Goal: Task Accomplishment & Management: Manage account settings

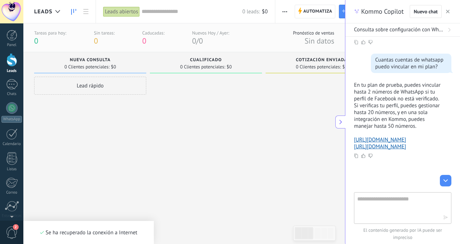
scroll to position [122, 0]
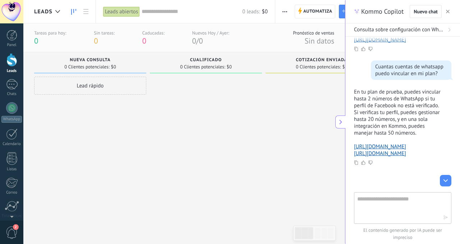
drag, startPoint x: 448, startPoint y: 12, endPoint x: 420, endPoint y: 18, distance: 28.7
click at [447, 12] on icon "button" at bounding box center [448, 12] width 4 height 4
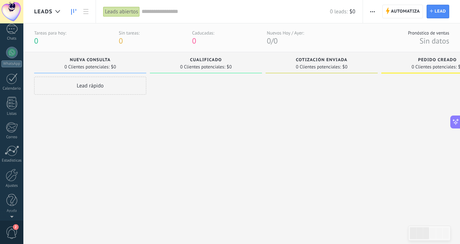
scroll to position [0, 0]
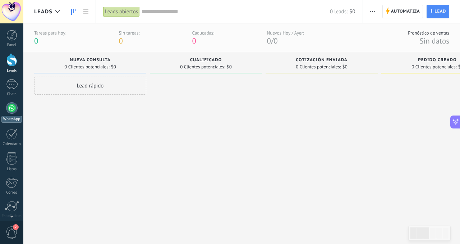
click at [10, 108] on div at bounding box center [12, 108] width 12 height 12
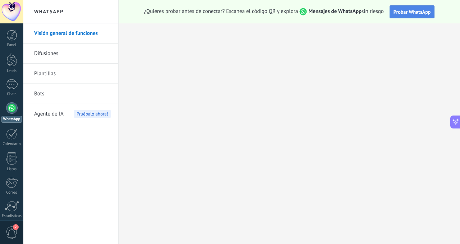
scroll to position [214, 0]
click at [75, 32] on link "Visión general de funciones" at bounding box center [72, 33] width 77 height 20
click at [61, 51] on link "Difusiones" at bounding box center [72, 54] width 77 height 20
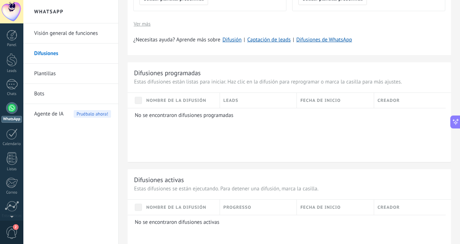
scroll to position [304, 0]
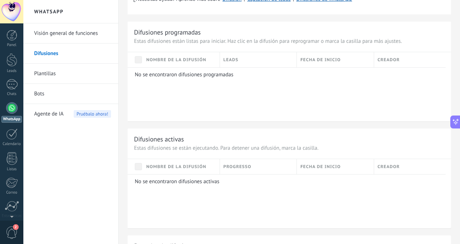
click at [55, 73] on link "Plantillas" at bounding box center [72, 74] width 77 height 20
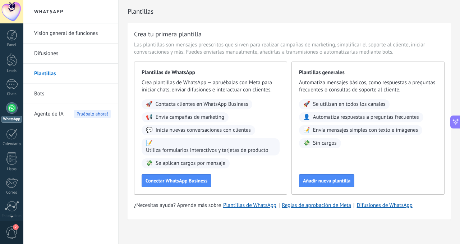
click at [54, 97] on link "Bots" at bounding box center [72, 94] width 77 height 20
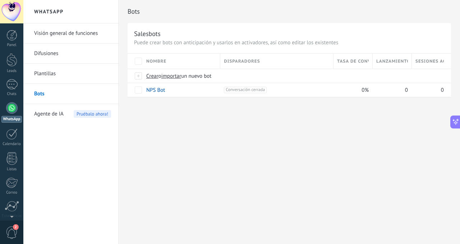
click at [47, 113] on span "Agente de IA" at bounding box center [48, 114] width 29 height 20
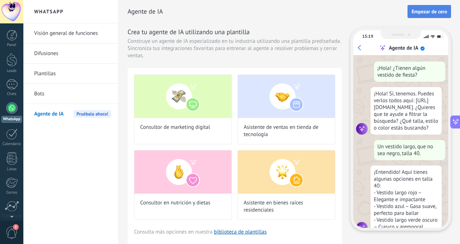
scroll to position [22, 0]
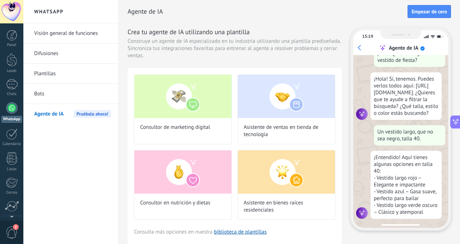
click at [74, 33] on link "Visión general de funciones" at bounding box center [72, 33] width 77 height 20
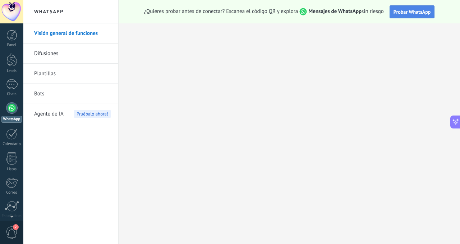
click at [406, 15] on button "Probar WhatsApp" at bounding box center [412, 11] width 45 height 13
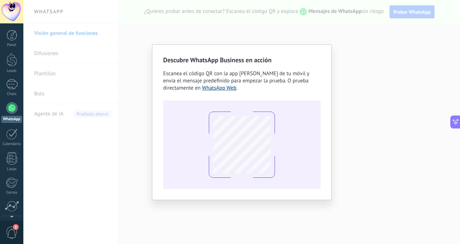
click at [219, 90] on link "WhatsApp Web" at bounding box center [219, 88] width 35 height 7
click at [365, 62] on div "Descubre WhatsApp Business en acción Escanea el código QR con la app [PERSON_NA…" at bounding box center [241, 122] width 437 height 244
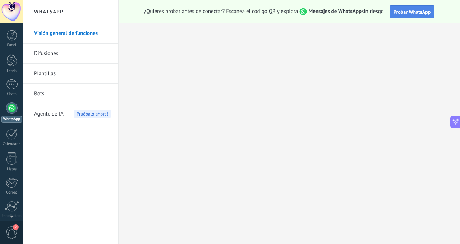
click at [410, 14] on span "Probar WhatsApp" at bounding box center [412, 12] width 37 height 6
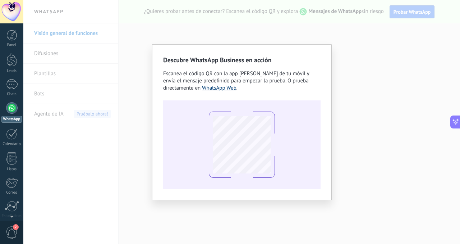
click at [225, 87] on link "WhatsApp Web" at bounding box center [219, 88] width 35 height 7
drag, startPoint x: 415, startPoint y: 57, endPoint x: 411, endPoint y: 58, distance: 4.0
click at [415, 57] on div "Descubre WhatsApp Business en acción Escanea el código QR con la app [PERSON_NA…" at bounding box center [241, 122] width 437 height 244
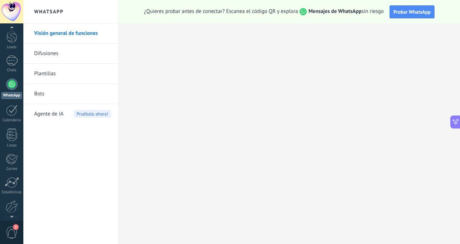
scroll to position [55, 0]
click at [11, 180] on div at bounding box center [12, 175] width 12 height 13
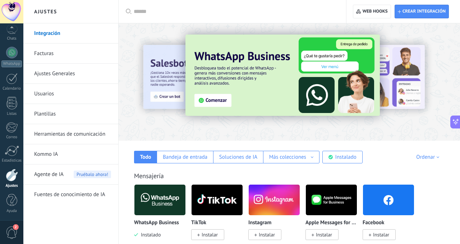
click at [54, 93] on link "Usuarios" at bounding box center [72, 94] width 77 height 20
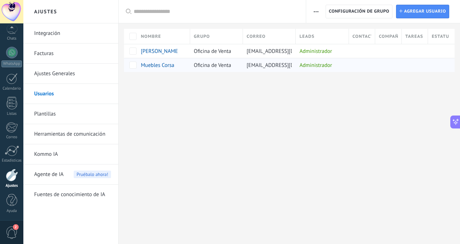
click at [168, 66] on span "Muebles Corsa" at bounding box center [157, 65] width 33 height 7
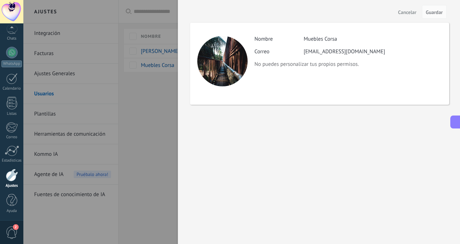
click at [408, 14] on span "Cancelar" at bounding box center [407, 12] width 18 height 5
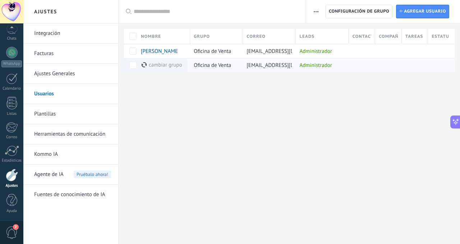
click at [174, 66] on div "cambiar grupo màs" at bounding box center [162, 65] width 40 height 14
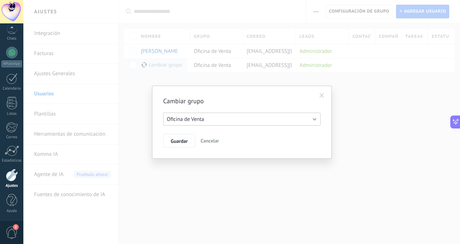
click at [199, 121] on span "Oficina de Venta" at bounding box center [185, 119] width 37 height 7
drag, startPoint x: 235, startPoint y: 99, endPoint x: 218, endPoint y: 140, distance: 44.1
click at [235, 99] on h2 "Cambiar grupo" at bounding box center [238, 101] width 150 height 9
click at [212, 141] on span "Cancelar" at bounding box center [210, 140] width 18 height 6
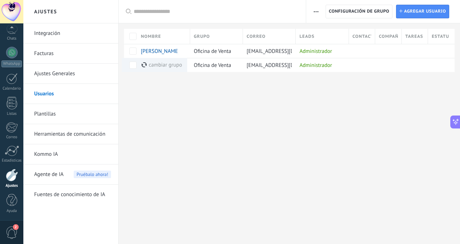
click at [211, 141] on div "Ajustes Integración Facturas Ajustes Generales Usuarios Plantillas Herramientas…" at bounding box center [241, 122] width 437 height 244
click at [316, 11] on icon "button" at bounding box center [316, 11] width 5 height 1
click at [157, 65] on span "Muebles Corsa" at bounding box center [157, 65] width 33 height 7
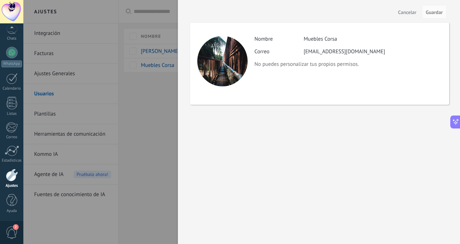
click at [412, 13] on span "Cancelar" at bounding box center [407, 12] width 18 height 5
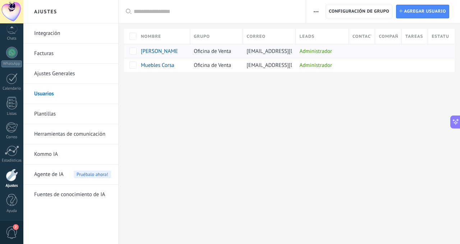
click at [164, 51] on span "[PERSON_NAME]" at bounding box center [160, 51] width 39 height 7
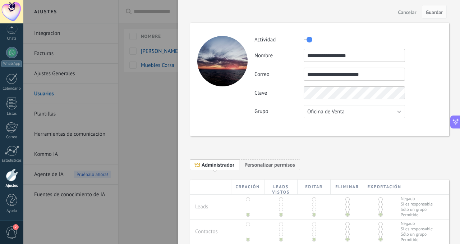
click at [404, 11] on span "Cancelar" at bounding box center [407, 12] width 18 height 5
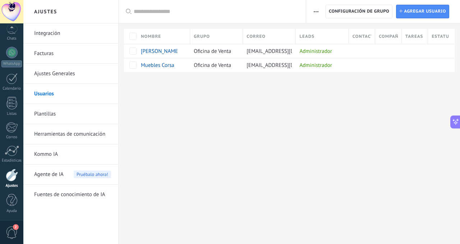
click at [63, 32] on link "Integración" at bounding box center [72, 33] width 77 height 20
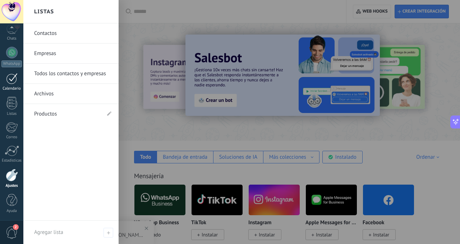
scroll to position [38, 0]
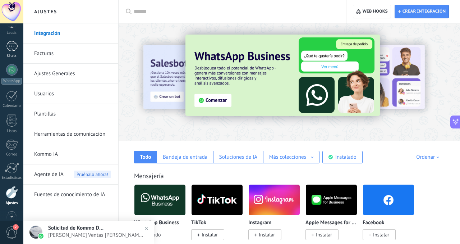
click at [11, 51] on link "1 Chats" at bounding box center [11, 49] width 23 height 17
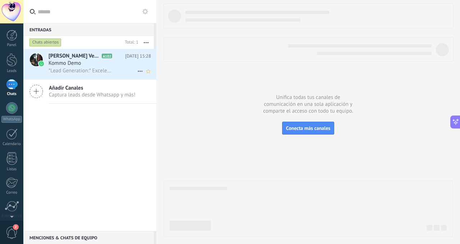
click at [86, 68] on span "*Lead Generation:* Excelente. Me voy a comunicar con vos a la mayor brevedad po…" at bounding box center [80, 70] width 63 height 7
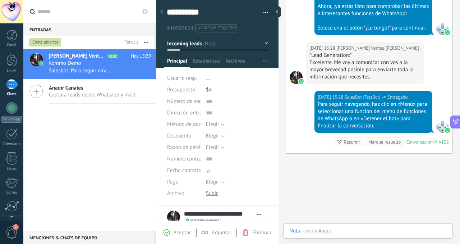
scroll to position [11, 0]
click at [161, 11] on icon at bounding box center [161, 11] width 3 height 4
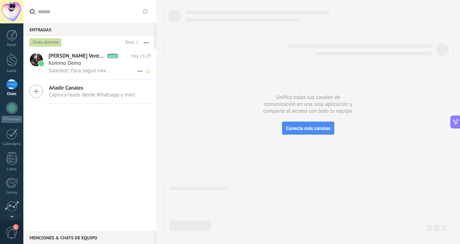
click at [86, 62] on div "Kommo Demo" at bounding box center [100, 63] width 102 height 7
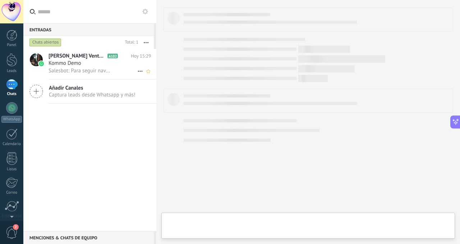
scroll to position [197, 0]
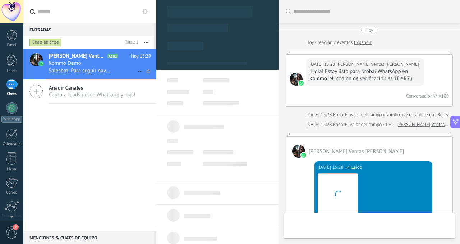
type textarea "**********"
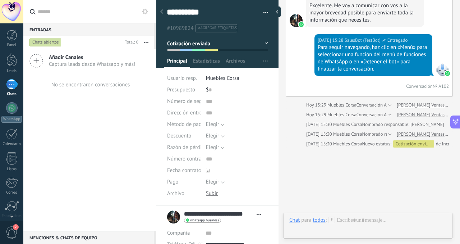
scroll to position [1586, 0]
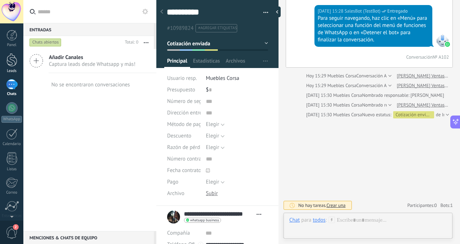
click at [11, 66] on div at bounding box center [11, 59] width 11 height 13
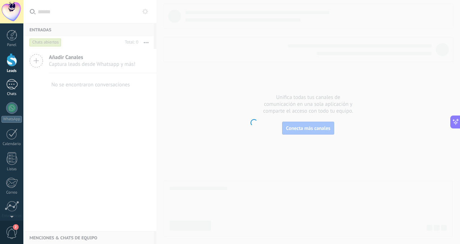
click at [14, 88] on div "1" at bounding box center [12, 84] width 12 height 10
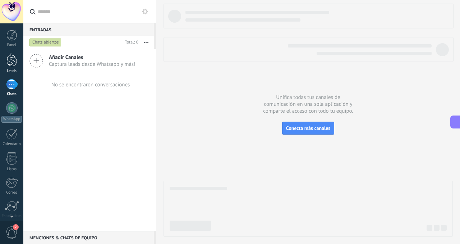
click at [14, 63] on div at bounding box center [11, 59] width 11 height 13
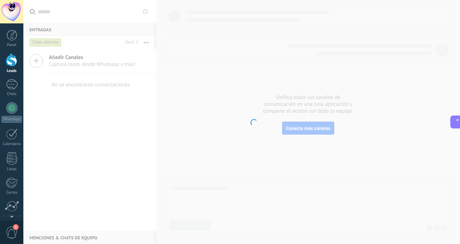
scroll to position [197, 0]
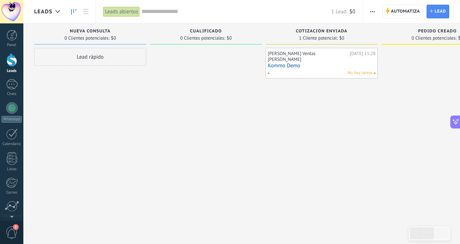
click at [94, 9] on div "Leads" at bounding box center [59, 11] width 72 height 23
click at [88, 10] on link at bounding box center [86, 12] width 12 height 14
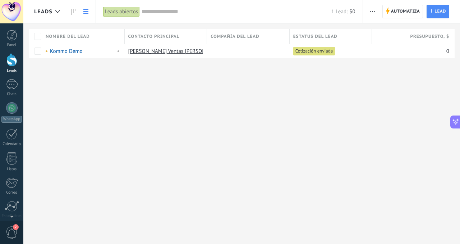
click at [373, 13] on span "button" at bounding box center [372, 12] width 5 height 14
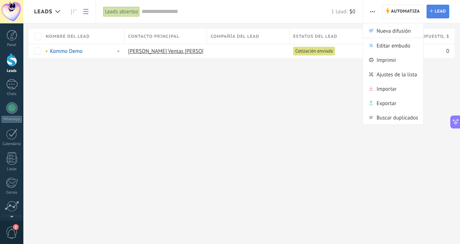
click at [436, 12] on span "Lead" at bounding box center [441, 11] width 12 height 13
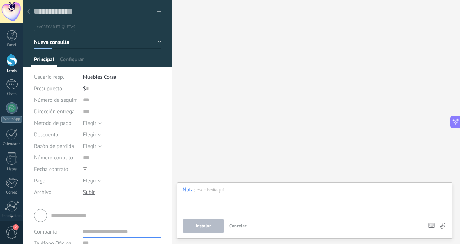
click at [46, 13] on input "text" at bounding box center [93, 11] width 118 height 11
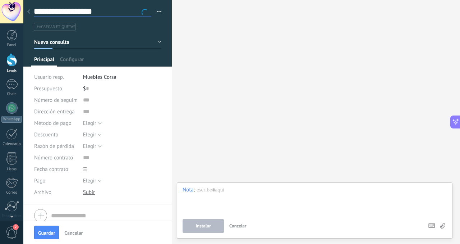
type input "**********"
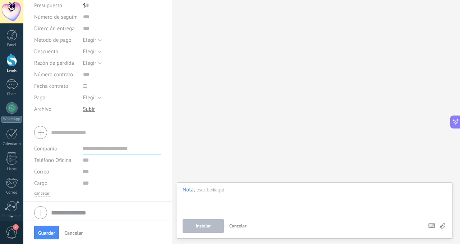
scroll to position [86, 0]
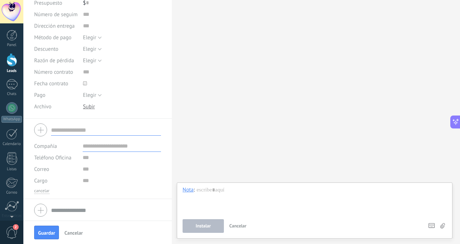
click at [90, 133] on input "text" at bounding box center [106, 130] width 110 height 12
type input "**********"
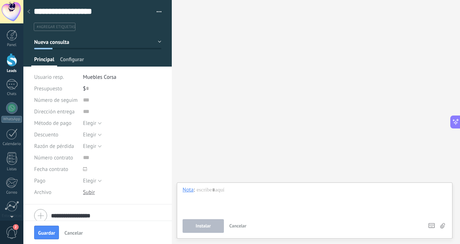
click at [76, 59] on span "Configurar" at bounding box center [72, 61] width 24 height 10
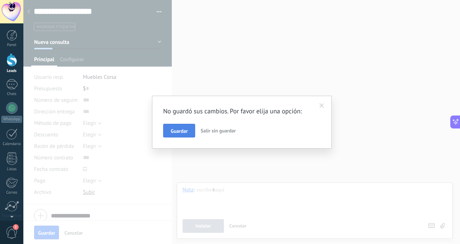
click at [180, 128] on span "Guardar" at bounding box center [179, 130] width 17 height 5
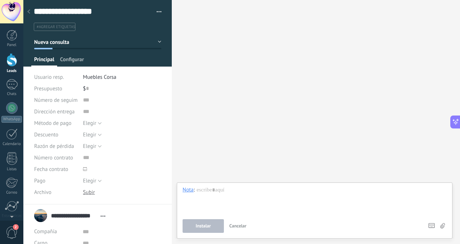
click at [77, 60] on span "Configurar" at bounding box center [72, 61] width 24 height 10
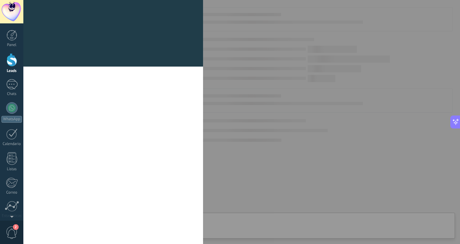
type textarea "**********"
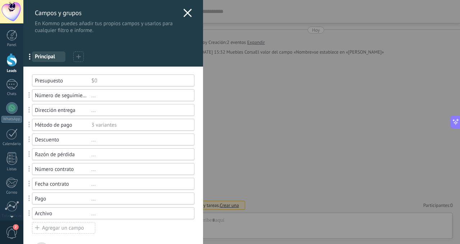
click at [41, 57] on span "Principal" at bounding box center [49, 56] width 28 height 7
click at [185, 11] on icon at bounding box center [187, 13] width 9 height 9
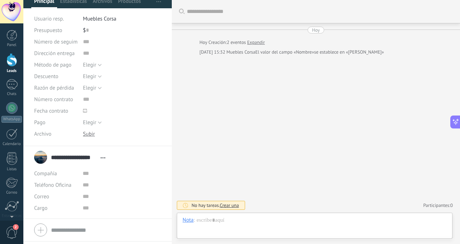
scroll to position [78, 0]
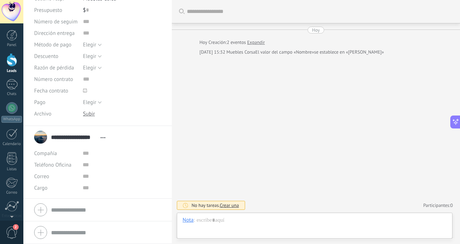
click at [103, 138] on span "Abrir detalle Copie el nombre Desatar Contacto principal" at bounding box center [103, 137] width 12 height 5
click at [128, 150] on link "Abrir detalle" at bounding box center [125, 146] width 29 height 7
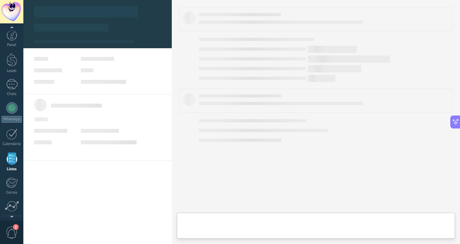
scroll to position [45, 0]
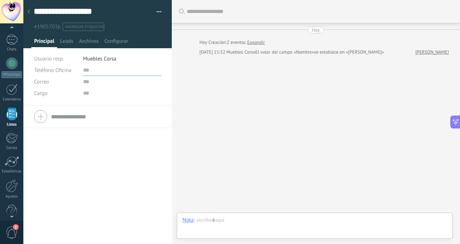
click at [85, 74] on input "text" at bounding box center [122, 70] width 78 height 12
click at [62, 72] on span "Teléfono Oficina" at bounding box center [52, 70] width 37 height 7
click at [49, 96] on span "Celular" at bounding box center [48, 94] width 45 height 7
click at [86, 72] on input "text" at bounding box center [122, 70] width 78 height 12
type input "**********"
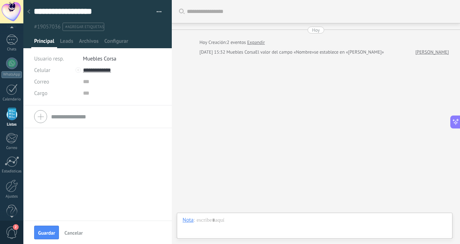
click at [124, 149] on div "Teléfono Oficina Ofic. directo Celular Fax Casa Otro Teléfono Oficina Llamar Co…" at bounding box center [97, 162] width 149 height 115
click at [93, 72] on input "**********" at bounding box center [122, 70] width 78 height 12
click at [140, 141] on div "Teléfono Oficina Ofic. directo Celular Fax Casa Otro Teléfono Oficina Llamar Co…" at bounding box center [97, 162] width 149 height 115
click at [54, 231] on span "Guardar" at bounding box center [46, 232] width 17 height 5
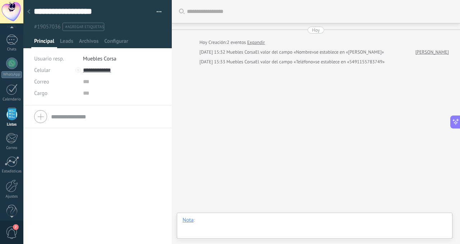
drag, startPoint x: 262, startPoint y: 228, endPoint x: 220, endPoint y: 225, distance: 41.5
click at [249, 227] on div at bounding box center [315, 227] width 264 height 22
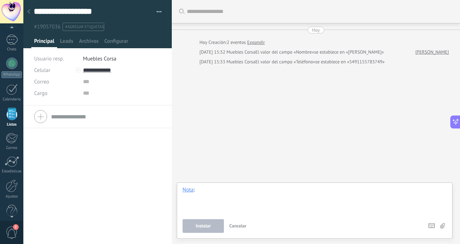
click at [192, 194] on div at bounding box center [315, 199] width 264 height 27
click at [191, 191] on div "Nota" at bounding box center [188, 189] width 11 height 6
drag, startPoint x: 223, startPoint y: 217, endPoint x: 63, endPoint y: 59, distance: 225.0
click at [221, 215] on div "Nota : Instalar Cancelar Atajos – seleccionar acción – insertar valor del campo…" at bounding box center [315, 209] width 264 height 46
click at [31, 12] on div at bounding box center [29, 12] width 10 height 14
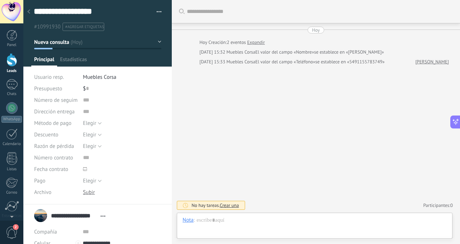
scroll to position [214, 0]
click at [13, 113] on div at bounding box center [12, 108] width 12 height 12
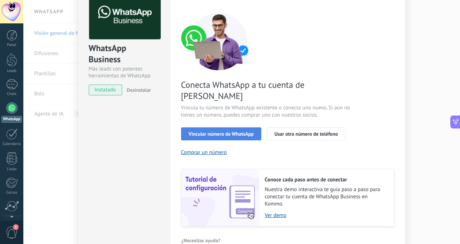
scroll to position [49, 0]
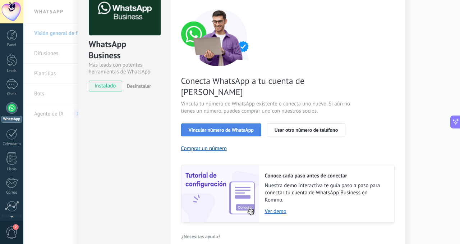
click at [238, 127] on span "Vincular número de WhatsApp" at bounding box center [221, 129] width 65 height 5
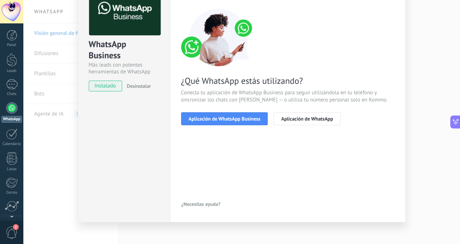
scroll to position [0, 0]
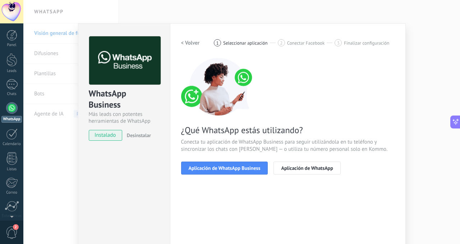
click at [414, 38] on div "WhatsApp Business Más leads con potentes herramientas de WhatsApp instalado Des…" at bounding box center [241, 122] width 437 height 244
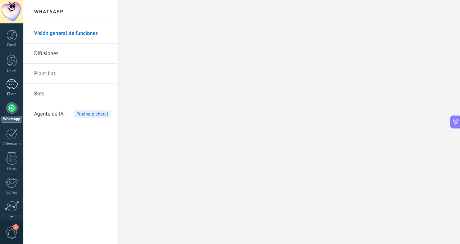
click at [11, 79] on div "1" at bounding box center [12, 84] width 12 height 10
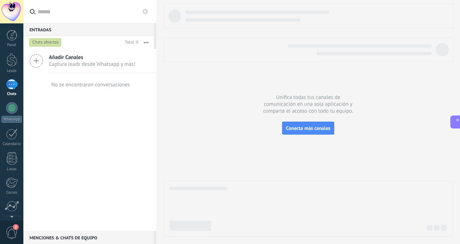
click at [37, 60] on icon at bounding box center [36, 61] width 14 height 14
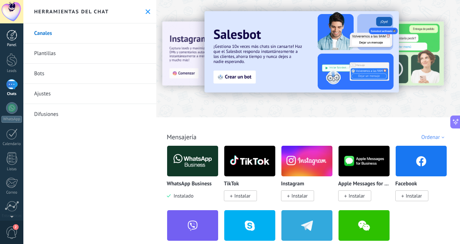
click at [11, 35] on div at bounding box center [11, 35] width 11 height 11
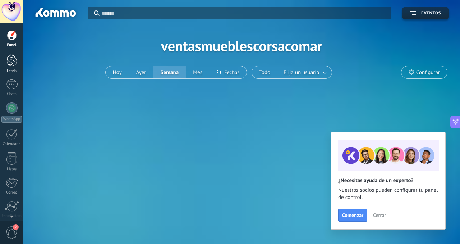
click at [10, 57] on div at bounding box center [11, 59] width 11 height 13
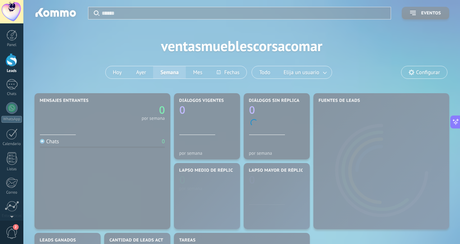
scroll to position [197, 0]
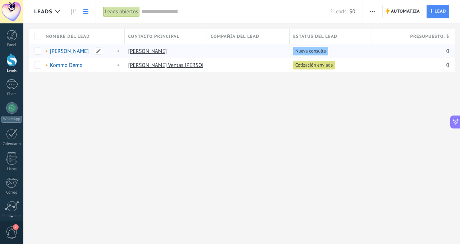
click at [83, 52] on link "[PERSON_NAME]" at bounding box center [69, 51] width 39 height 7
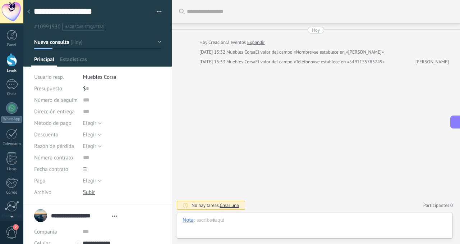
type textarea "**********"
click at [190, 221] on div "Nota" at bounding box center [188, 219] width 11 height 6
click at [192, 181] on div "Chat" at bounding box center [190, 183] width 26 height 12
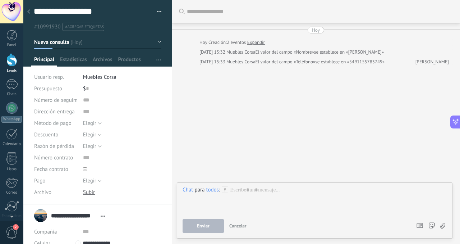
click at [213, 191] on div "todos" at bounding box center [212, 189] width 13 height 6
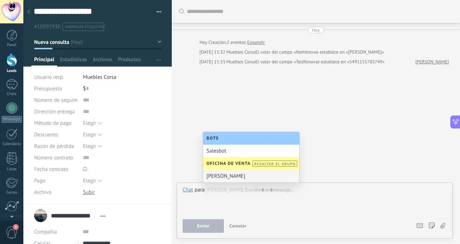
click at [233, 177] on div "[PERSON_NAME]" at bounding box center [251, 176] width 96 height 13
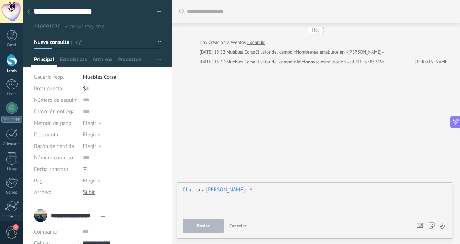
click at [242, 205] on div at bounding box center [315, 199] width 264 height 27
click at [210, 225] on button "Enviar" at bounding box center [203, 226] width 41 height 14
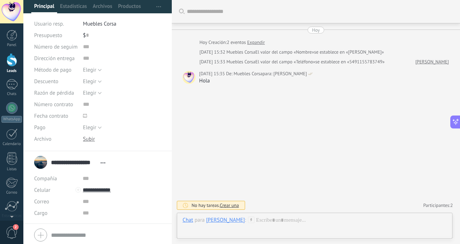
scroll to position [78, 0]
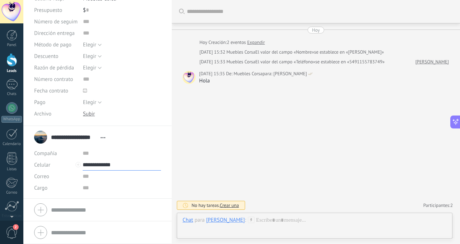
click at [87, 164] on input "**********" at bounding box center [122, 165] width 78 height 12
click at [101, 202] on div "Editar" at bounding box center [100, 201] width 35 height 12
type input "**********"
click at [45, 230] on span "Guardar" at bounding box center [46, 232] width 17 height 5
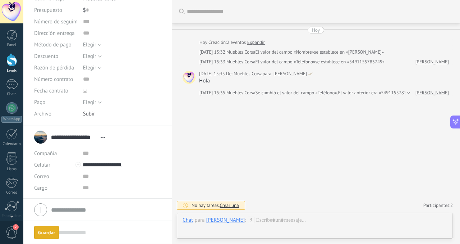
click at [48, 235] on div "Guardar" at bounding box center [46, 232] width 17 height 5
click at [186, 220] on div "Chat" at bounding box center [188, 219] width 10 height 6
drag, startPoint x: 228, startPoint y: 236, endPoint x: 277, endPoint y: 227, distance: 49.7
click at [230, 235] on div at bounding box center [315, 227] width 264 height 22
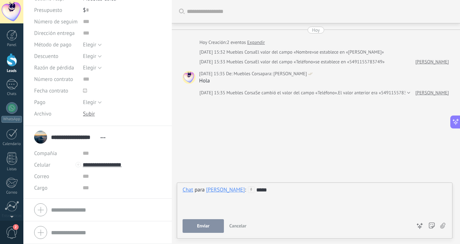
click at [219, 223] on button "Enviar" at bounding box center [203, 226] width 41 height 14
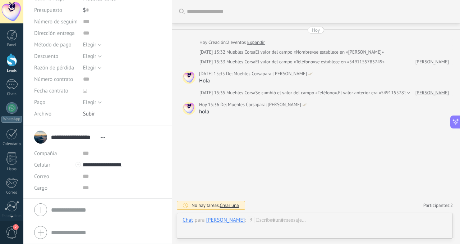
scroll to position [0, 0]
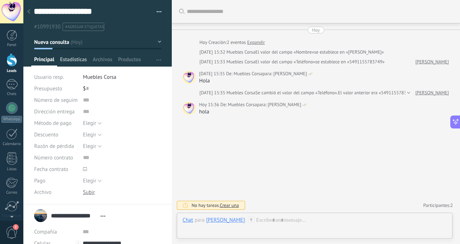
click at [78, 60] on span "Estadísticas" at bounding box center [73, 61] width 27 height 10
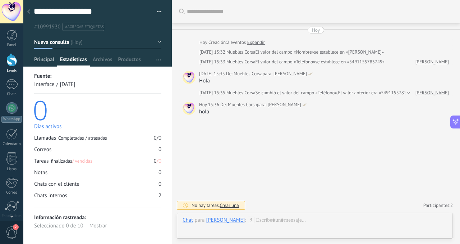
click at [42, 59] on span "Principal" at bounding box center [44, 61] width 20 height 10
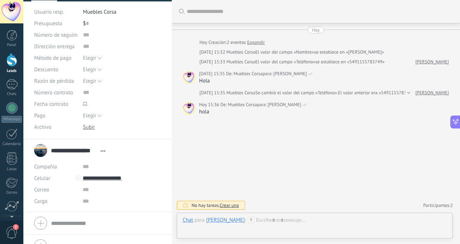
scroll to position [78, 0]
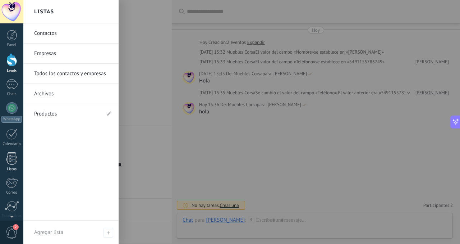
click at [14, 157] on div at bounding box center [11, 158] width 11 height 13
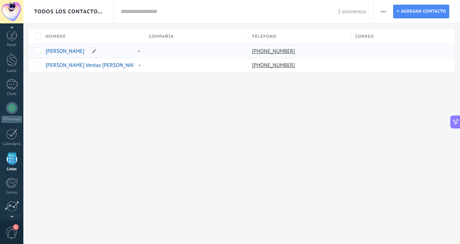
scroll to position [45, 0]
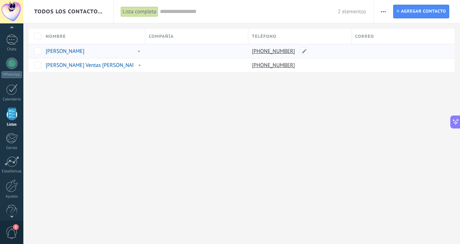
click at [274, 53] on link "[PHONE_NUMBER]" at bounding box center [274, 51] width 45 height 6
click at [72, 49] on link "[PERSON_NAME]" at bounding box center [65, 51] width 39 height 7
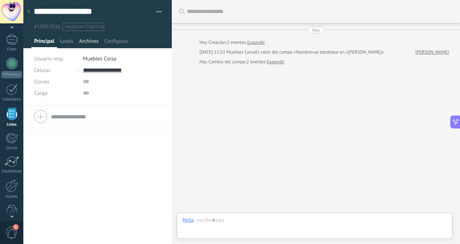
click at [77, 42] on div "Archivos" at bounding box center [88, 43] width 25 height 10
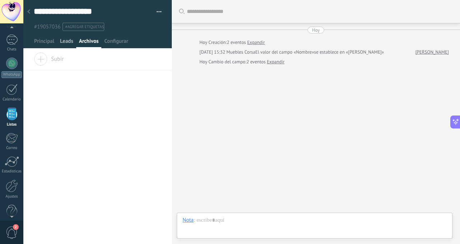
click at [64, 44] on span "Leads" at bounding box center [66, 43] width 13 height 10
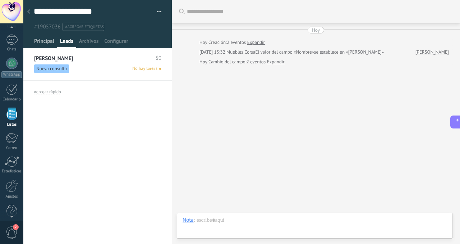
click at [42, 41] on span "Principal" at bounding box center [44, 43] width 20 height 10
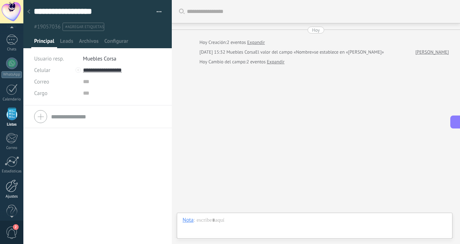
scroll to position [55, 0]
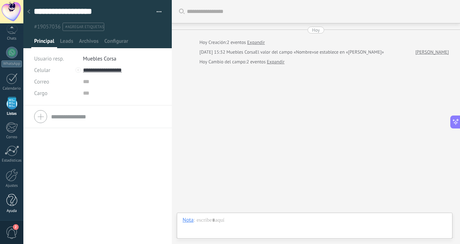
click at [12, 199] on div at bounding box center [11, 200] width 11 height 13
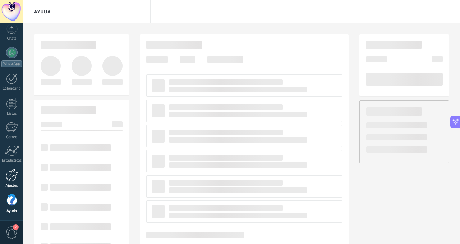
click at [12, 178] on div at bounding box center [12, 175] width 12 height 13
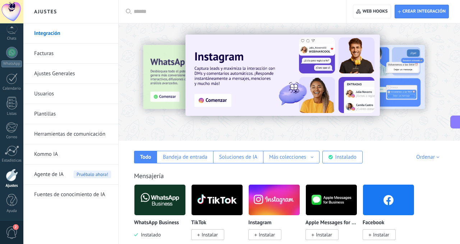
click at [185, 10] on input "text" at bounding box center [235, 12] width 202 height 8
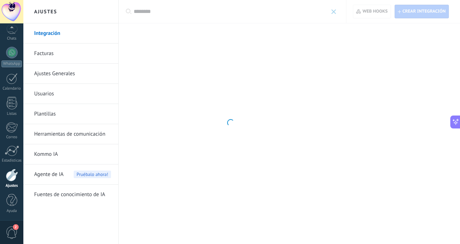
type input "********"
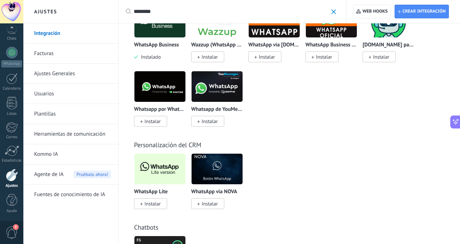
scroll to position [128, 0]
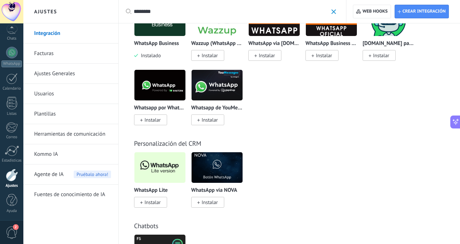
click at [159, 168] on img at bounding box center [159, 167] width 51 height 35
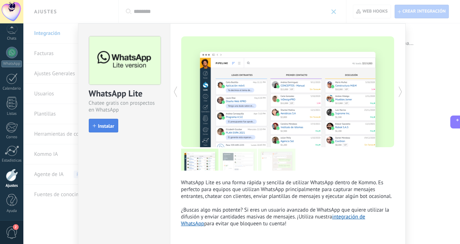
click at [108, 128] on span "Instalar" at bounding box center [106, 125] width 16 height 5
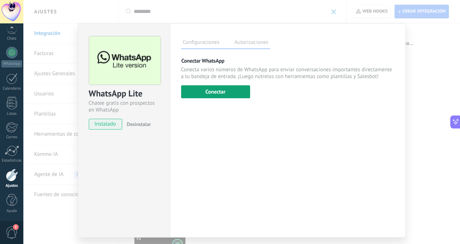
click at [225, 93] on button "Conectar" at bounding box center [215, 91] width 69 height 13
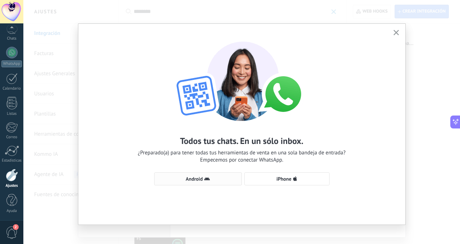
click at [195, 181] on span "Android" at bounding box center [194, 178] width 17 height 5
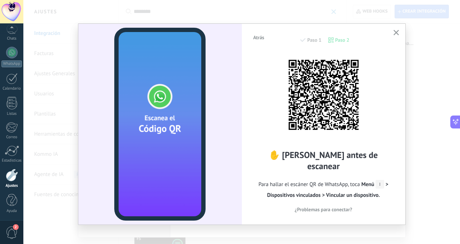
click at [309, 163] on h2 "✋ [PERSON_NAME] antes de escanear" at bounding box center [324, 160] width 142 height 22
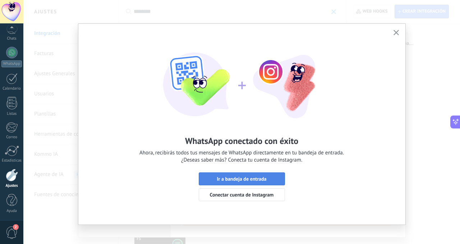
click at [252, 179] on span "Ir a bandeja de entrada" at bounding box center [242, 178] width 50 height 5
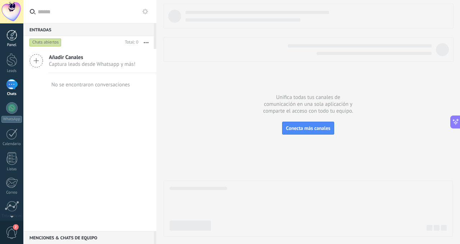
click at [11, 41] on link "Panel" at bounding box center [11, 39] width 23 height 18
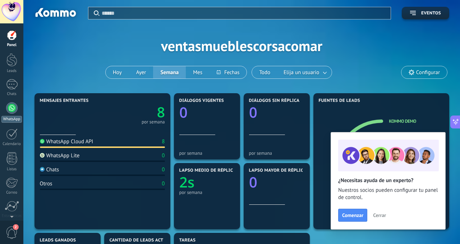
click at [9, 106] on div at bounding box center [12, 108] width 12 height 12
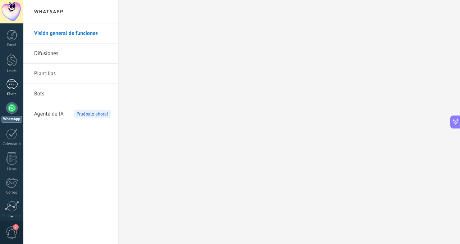
click at [13, 87] on div "1" at bounding box center [12, 84] width 12 height 10
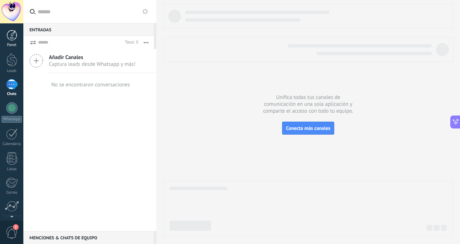
click at [12, 38] on div at bounding box center [11, 35] width 11 height 11
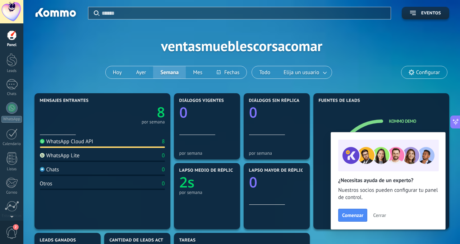
click at [164, 143] on div "8" at bounding box center [163, 141] width 3 height 7
click at [160, 115] on text "8" at bounding box center [161, 111] width 8 height 19
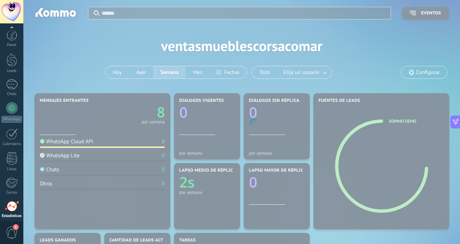
scroll to position [55, 0]
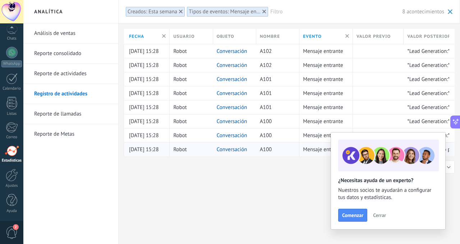
click at [232, 149] on link "Conversación" at bounding box center [232, 149] width 31 height 7
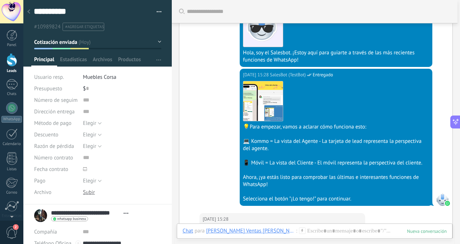
scroll to position [115, 0]
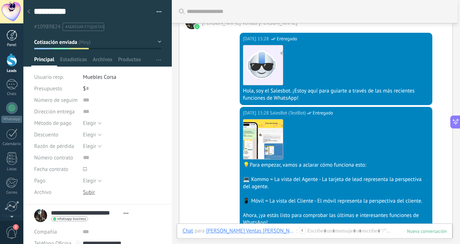
click at [12, 36] on div at bounding box center [11, 35] width 11 height 11
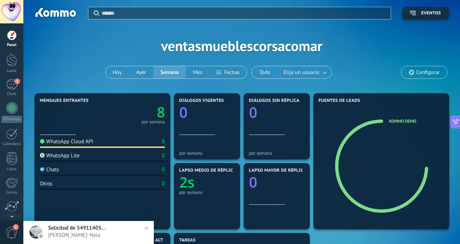
click at [83, 225] on span "Solicitud de 5491140502120" at bounding box center [77, 227] width 58 height 7
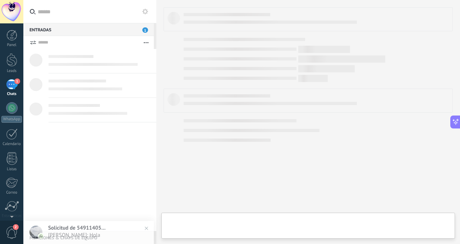
scroll to position [197, 0]
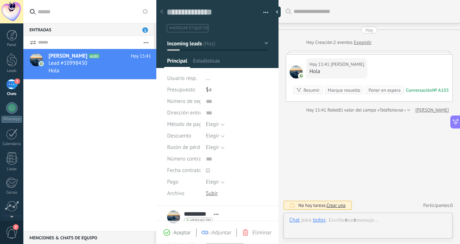
type textarea "**********"
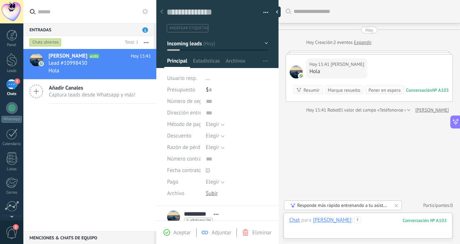
click at [352, 231] on div at bounding box center [367, 227] width 157 height 22
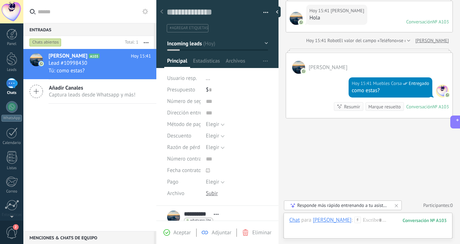
scroll to position [0, 0]
click at [208, 78] on span "..." at bounding box center [208, 78] width 4 height 7
click at [224, 79] on input "text" at bounding box center [224, 79] width 36 height 12
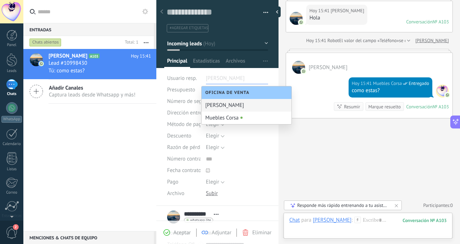
click at [228, 106] on div "[PERSON_NAME]" at bounding box center [247, 105] width 90 height 13
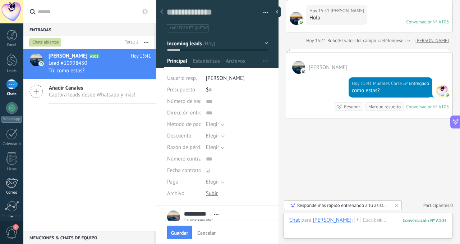
scroll to position [55, 0]
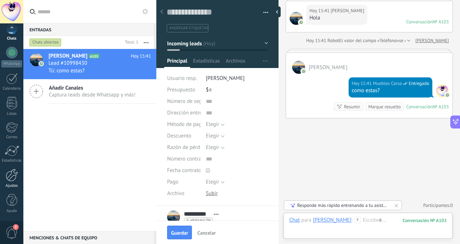
click at [9, 175] on div at bounding box center [12, 175] width 12 height 13
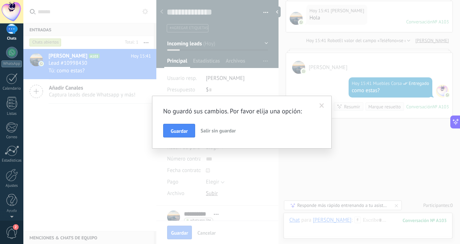
scroll to position [0, 0]
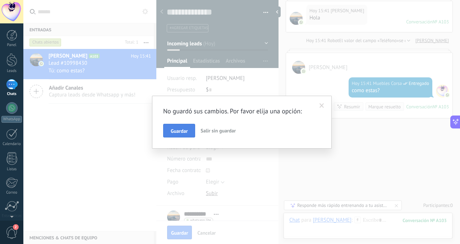
click at [179, 134] on button "Guardar" at bounding box center [179, 131] width 32 height 14
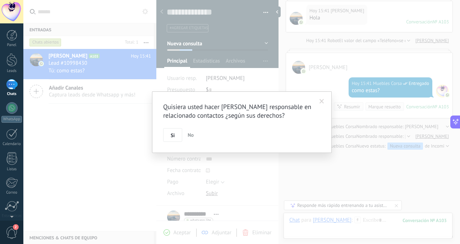
scroll to position [85, 0]
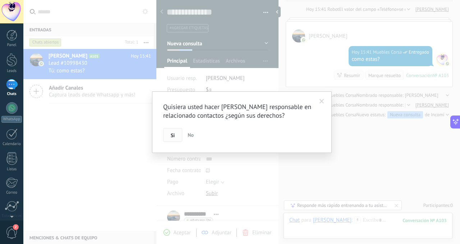
click at [174, 134] on span "Si" at bounding box center [173, 135] width 4 height 5
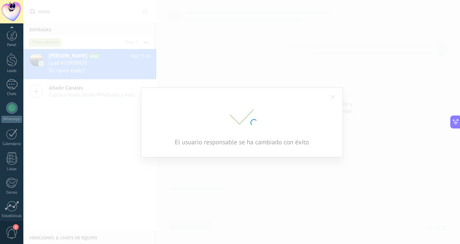
scroll to position [55, 0]
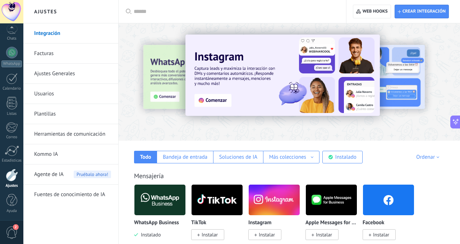
click at [50, 96] on link "Usuarios" at bounding box center [72, 94] width 77 height 20
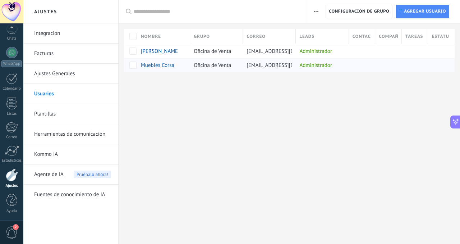
click at [150, 65] on span "Muebles Corsa" at bounding box center [157, 65] width 33 height 7
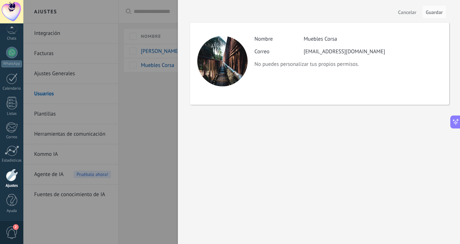
click at [407, 12] on span "Cancelar" at bounding box center [407, 12] width 18 height 5
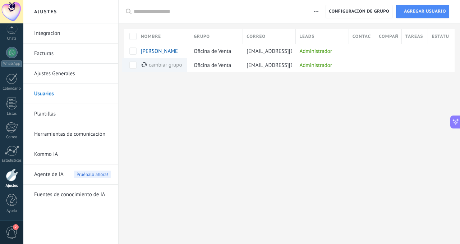
click at [314, 13] on span "button" at bounding box center [316, 12] width 5 height 14
click at [353, 13] on span "Configuración de grupo" at bounding box center [359, 11] width 60 height 13
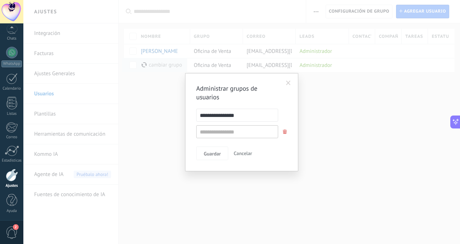
click at [288, 81] on span at bounding box center [288, 83] width 5 height 5
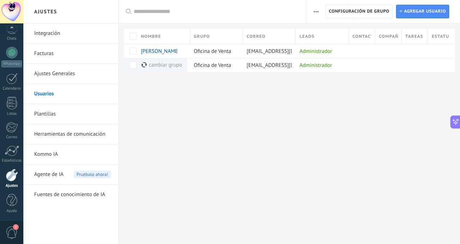
drag, startPoint x: 314, startPoint y: 122, endPoint x: 182, endPoint y: 88, distance: 136.3
click at [310, 121] on div "Ajustes Integración Facturas Ajustes Generales Usuarios Plantillas Herramientas…" at bounding box center [241, 122] width 437 height 244
click at [319, 11] on button "button" at bounding box center [316, 12] width 10 height 14
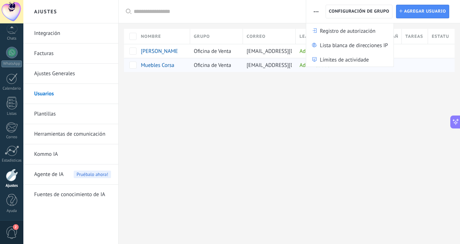
drag, startPoint x: 317, startPoint y: 11, endPoint x: 143, endPoint y: 118, distance: 203.9
click at [317, 11] on icon "button" at bounding box center [316, 11] width 5 height 1
click at [13, 232] on span "2" at bounding box center [12, 232] width 12 height 13
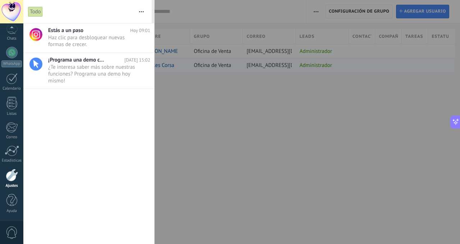
click at [12, 4] on div at bounding box center [11, 11] width 23 height 23
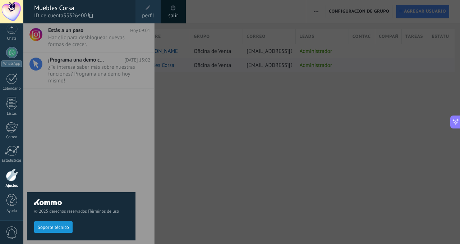
click at [147, 13] on span "perfil" at bounding box center [148, 16] width 12 height 8
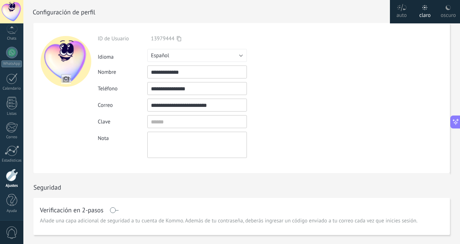
drag, startPoint x: 195, startPoint y: 72, endPoint x: 65, endPoint y: 51, distance: 131.1
click at [65, 51] on form "**********" at bounding box center [241, 98] width 417 height 150
type input "**********"
click at [165, 120] on input "textbox" at bounding box center [197, 121] width 100 height 13
click at [319, 111] on div "**********" at bounding box center [214, 96] width 232 height 123
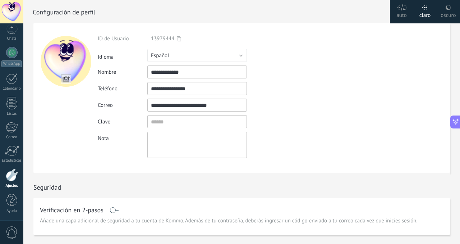
click at [442, 18] on div "oscuro" at bounding box center [448, 14] width 15 height 19
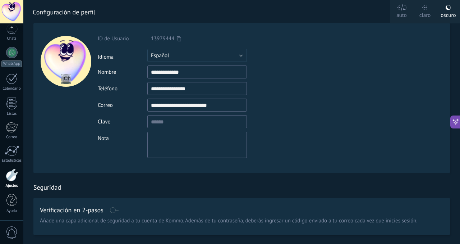
click at [417, 15] on label "claro" at bounding box center [425, 11] width 23 height 23
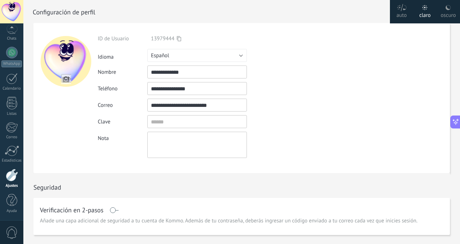
click at [403, 12] on div "auto" at bounding box center [402, 14] width 10 height 19
drag, startPoint x: 424, startPoint y: 11, endPoint x: 435, endPoint y: 61, distance: 50.9
click at [424, 12] on div "claro" at bounding box center [426, 14] width 12 height 19
click at [362, 63] on form "**********" at bounding box center [241, 98] width 417 height 150
click at [443, 20] on div "oscuro" at bounding box center [448, 14] width 15 height 19
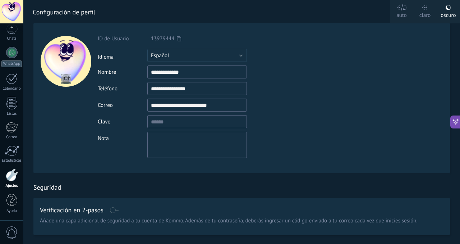
click at [441, 19] on div "oscuro" at bounding box center [448, 14] width 15 height 19
type textarea "**********"
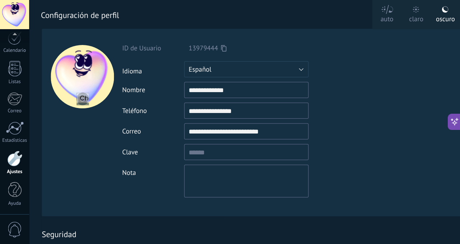
scroll to position [4, 0]
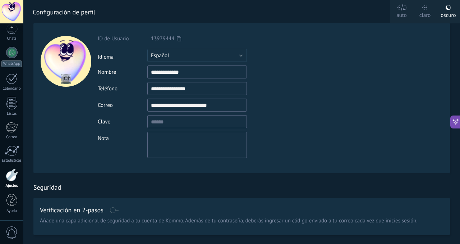
click at [437, 19] on label "oscuro" at bounding box center [448, 11] width 23 height 23
click at [439, 16] on label "oscuro" at bounding box center [448, 11] width 23 height 23
click at [438, 22] on label "oscuro" at bounding box center [448, 11] width 23 height 23
click at [439, 18] on label "oscuro" at bounding box center [448, 11] width 23 height 23
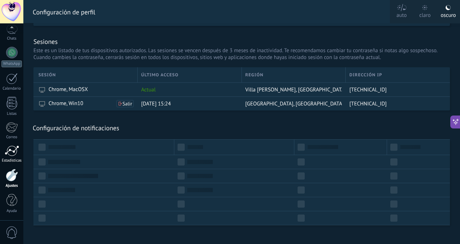
scroll to position [206, 0]
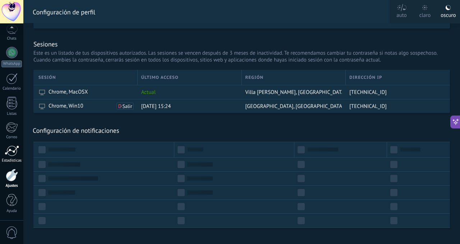
click at [17, 153] on div at bounding box center [12, 150] width 14 height 11
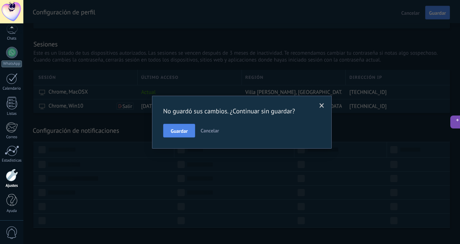
click at [171, 128] on span "Guardar" at bounding box center [179, 130] width 17 height 5
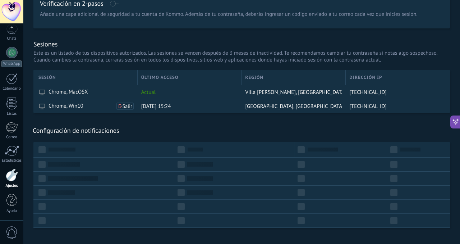
scroll to position [0, 0]
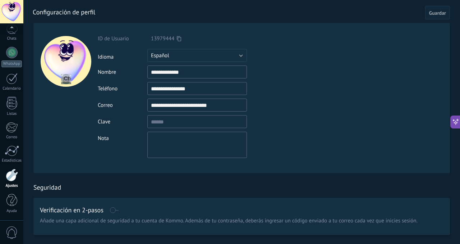
click at [16, 11] on div at bounding box center [11, 11] width 23 height 23
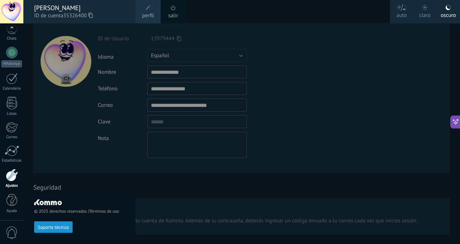
click at [427, 8] on use at bounding box center [425, 7] width 5 height 5
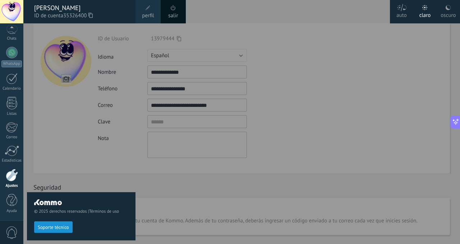
click at [356, 66] on div at bounding box center [253, 122] width 460 height 244
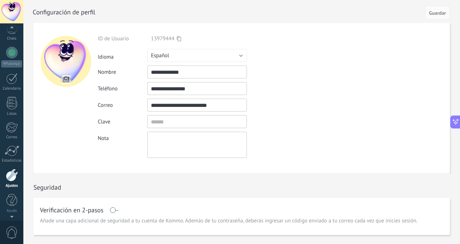
scroll to position [53, 0]
click at [13, 11] on div at bounding box center [11, 11] width 23 height 23
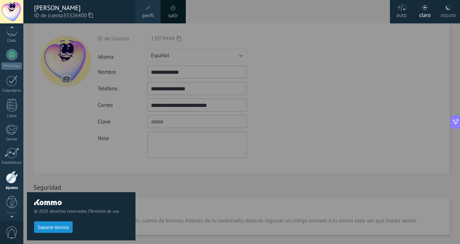
click at [310, 47] on div at bounding box center [253, 122] width 460 height 244
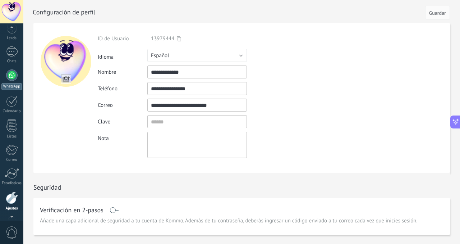
scroll to position [0, 0]
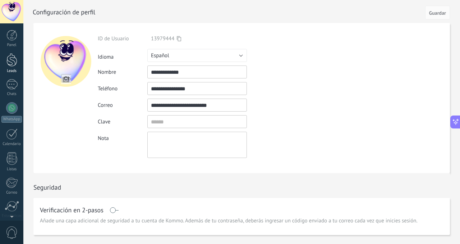
click at [6, 61] on link "Leads" at bounding box center [11, 63] width 23 height 20
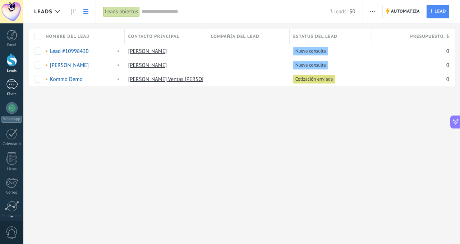
click at [12, 83] on div "1" at bounding box center [12, 84] width 12 height 10
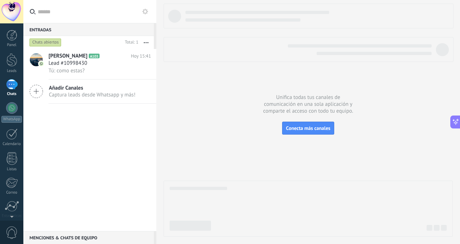
click at [6, 12] on div at bounding box center [11, 11] width 23 height 23
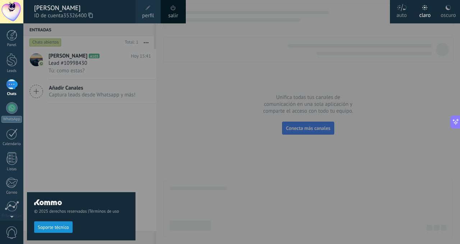
click at [55, 10] on div "[PERSON_NAME]" at bounding box center [81, 8] width 94 height 8
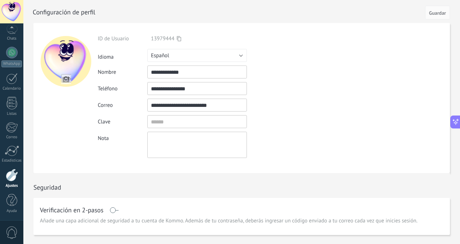
scroll to position [51, 0]
click at [8, 14] on div at bounding box center [11, 11] width 23 height 23
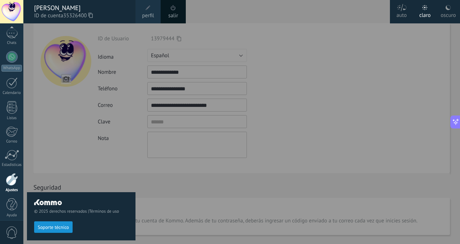
scroll to position [55, 0]
click at [329, 75] on div at bounding box center [253, 122] width 460 height 244
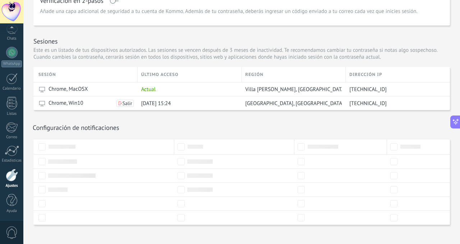
scroll to position [217, 0]
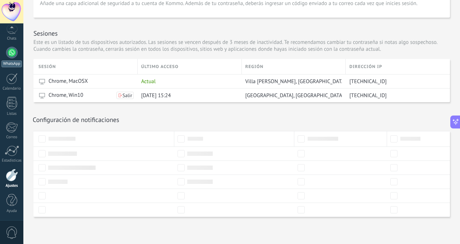
click at [14, 61] on div "WhatsApp" at bounding box center [11, 63] width 20 height 7
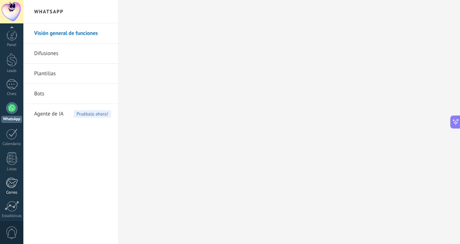
scroll to position [55, 0]
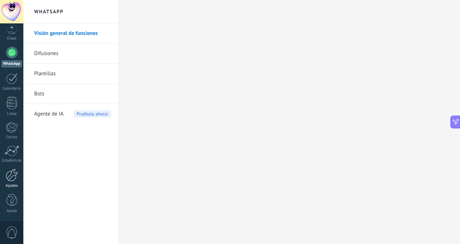
click at [11, 176] on div at bounding box center [12, 175] width 12 height 13
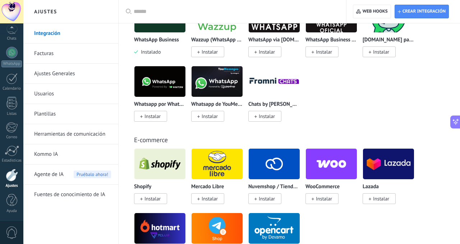
scroll to position [338, 0]
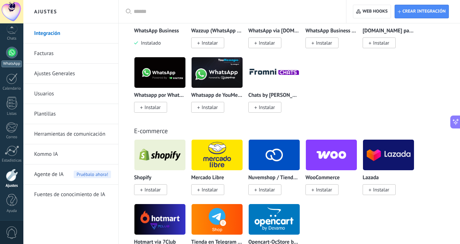
click at [12, 55] on div at bounding box center [12, 53] width 12 height 12
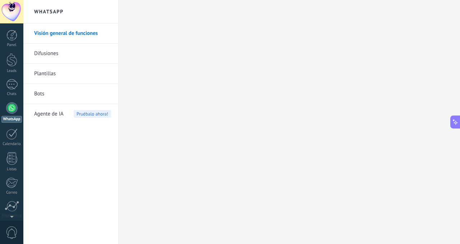
click at [44, 54] on link "Difusiones" at bounding box center [72, 54] width 77 height 20
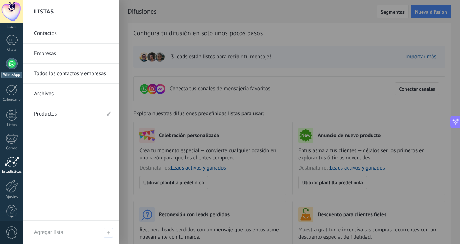
scroll to position [55, 0]
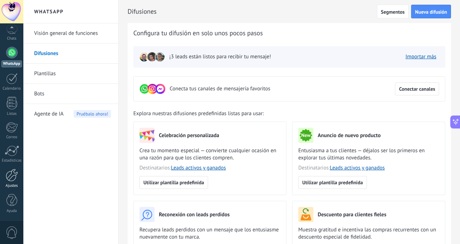
click at [14, 171] on div at bounding box center [12, 175] width 12 height 13
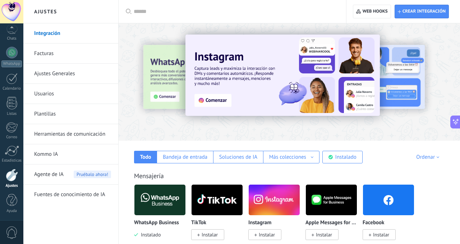
click at [74, 134] on link "Herramientas de comunicación" at bounding box center [72, 134] width 77 height 20
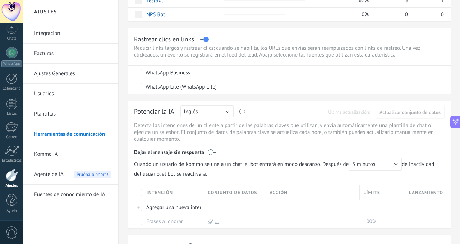
scroll to position [146, 0]
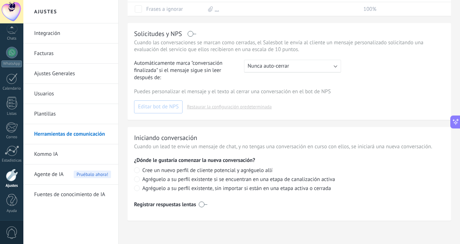
scroll to position [268, 0]
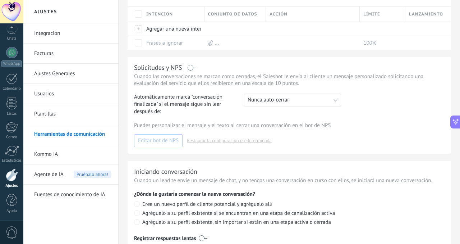
click at [51, 35] on link "Integración" at bounding box center [72, 33] width 77 height 20
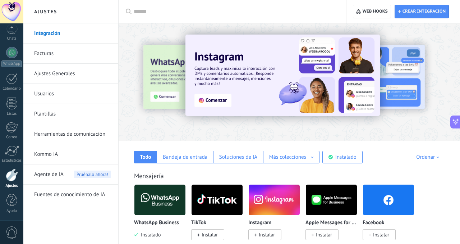
click at [185, 9] on input "text" at bounding box center [235, 12] width 202 height 8
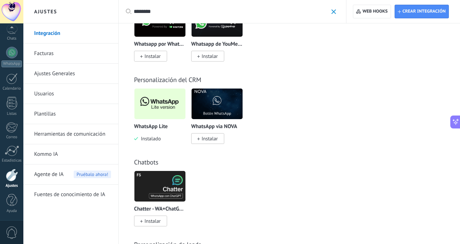
scroll to position [216, 0]
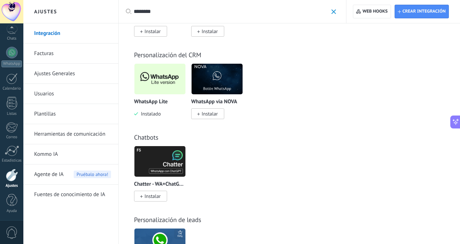
type input "********"
click at [165, 78] on img at bounding box center [159, 78] width 51 height 35
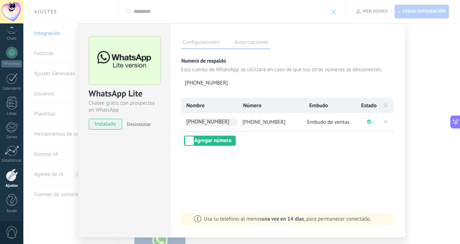
click at [209, 121] on span "[PHONE_NUMBER]" at bounding box center [211, 122] width 52 height 8
type input "**********"
click at [278, 154] on div "Configuraciones Autorizaciones Esta pestaña registra a los usuarios que han con…" at bounding box center [288, 130] width 236 height 214
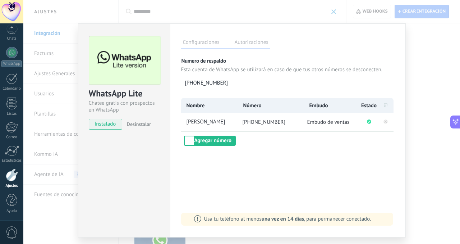
drag, startPoint x: 248, startPoint y: 173, endPoint x: 226, endPoint y: 161, distance: 24.8
click at [247, 173] on div "Configuraciones Autorizaciones Esta pestaña registra a los usuarios que han con…" at bounding box center [288, 130] width 236 height 214
click at [254, 45] on label "Autorizaciones" at bounding box center [251, 43] width 37 height 10
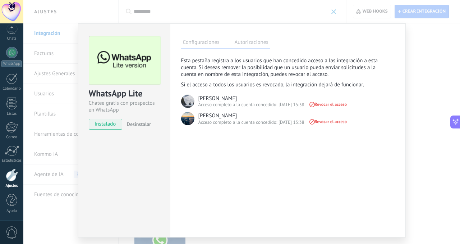
click at [191, 41] on label "Configuraciones" at bounding box center [201, 43] width 40 height 10
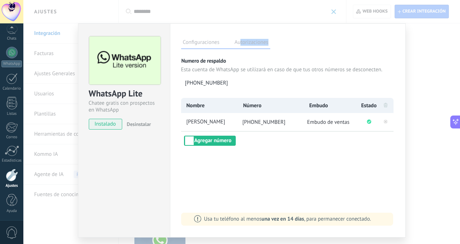
click at [239, 45] on label "Autorizaciones" at bounding box center [251, 43] width 37 height 10
click at [245, 43] on label "Autorizaciones" at bounding box center [251, 43] width 37 height 10
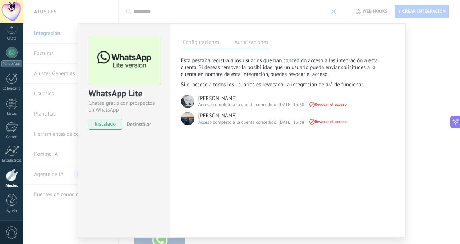
click at [209, 41] on label "Configuraciones" at bounding box center [201, 43] width 40 height 10
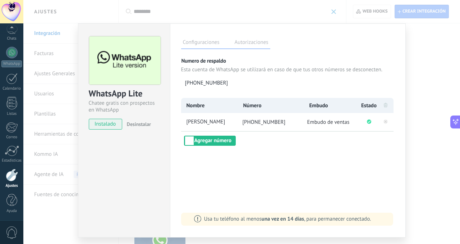
click at [425, 93] on div "WhatsApp Lite Chatee gratis con prospectos en WhatsApp instalado Desinstalar Co…" at bounding box center [241, 122] width 437 height 244
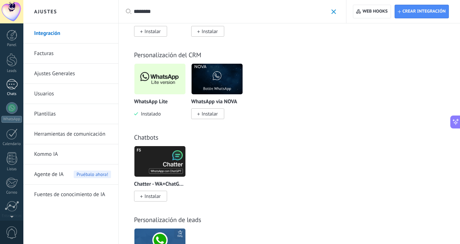
click at [10, 88] on div "1" at bounding box center [12, 84] width 12 height 10
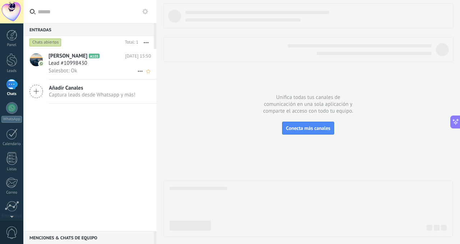
click at [91, 67] on div "Salesbot: Ok" at bounding box center [100, 71] width 102 height 8
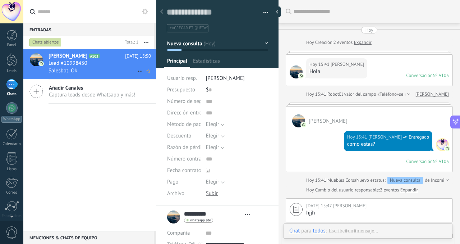
type textarea "**********"
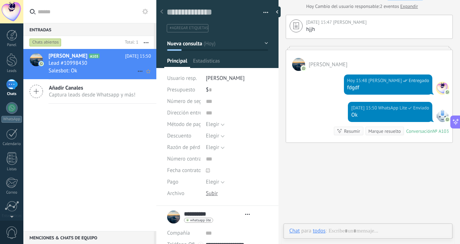
scroll to position [11, 0]
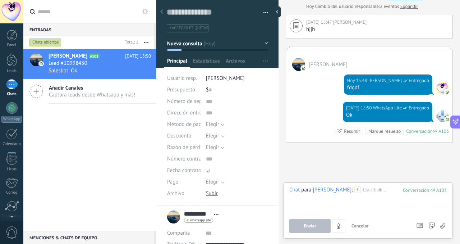
click at [327, 191] on div "[PERSON_NAME]" at bounding box center [332, 189] width 39 height 6
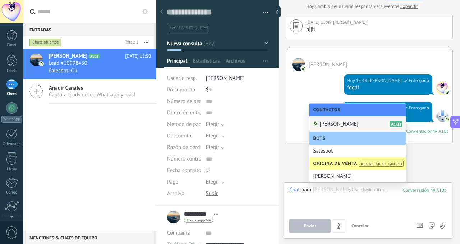
click at [344, 124] on span "[PERSON_NAME]" at bounding box center [339, 123] width 39 height 7
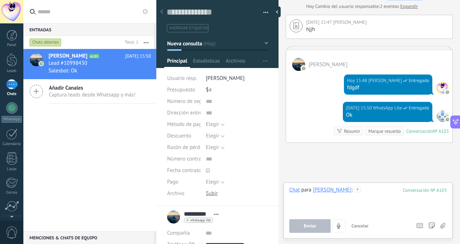
click at [366, 195] on div at bounding box center [367, 199] width 157 height 27
click at [329, 189] on div "[PERSON_NAME]" at bounding box center [332, 189] width 39 height 6
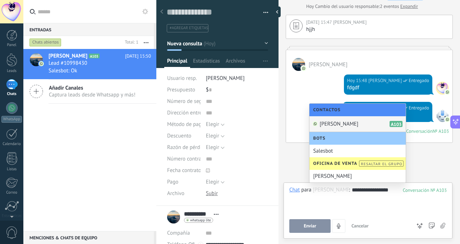
click at [346, 125] on div "Juan Pablo A103" at bounding box center [358, 124] width 96 height 16
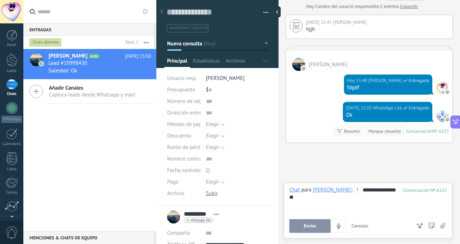
click at [319, 224] on button "Enviar" at bounding box center [309, 226] width 41 height 14
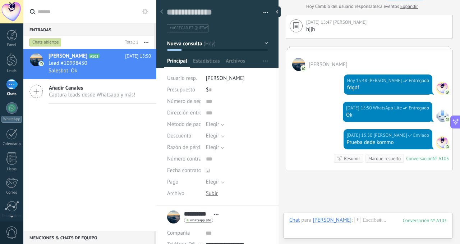
scroll to position [235, 0]
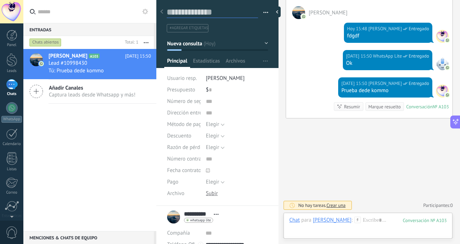
click at [188, 11] on textarea at bounding box center [212, 12] width 91 height 11
type textarea "*"
type textarea "**"
type textarea "***"
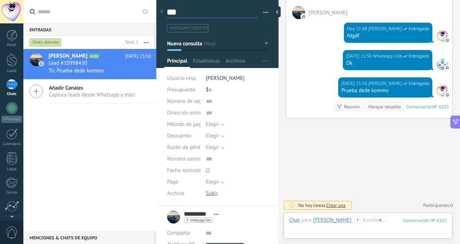
type textarea "***"
type textarea "****"
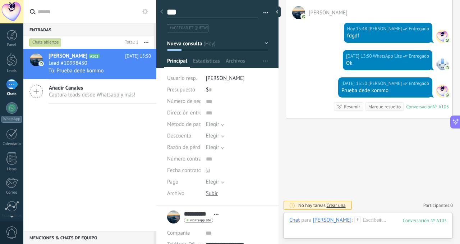
type textarea "****"
type textarea "******"
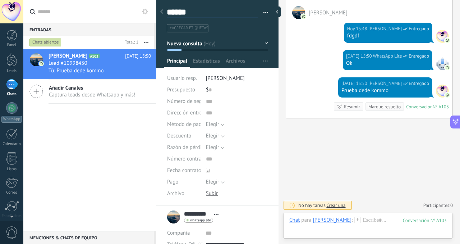
type textarea "*******"
type textarea "********"
type textarea "*********"
type textarea "**********"
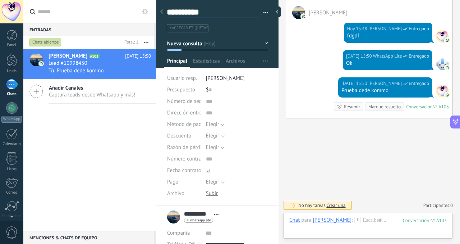
type textarea "**********"
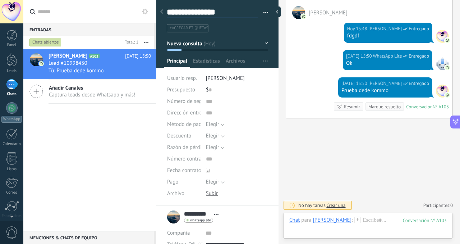
type textarea "**********"
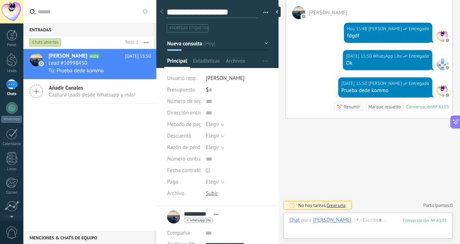
type textarea "**********"
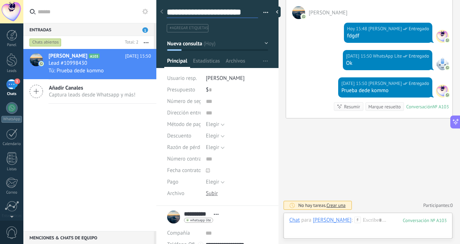
type textarea "**********"
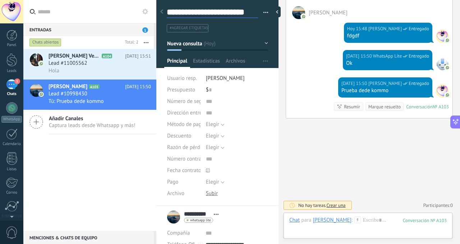
type textarea "**********"
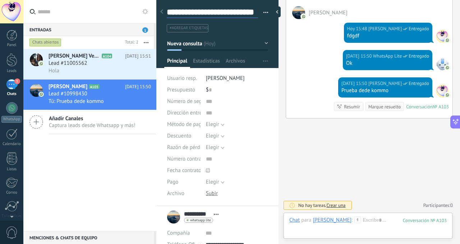
type textarea "**********"
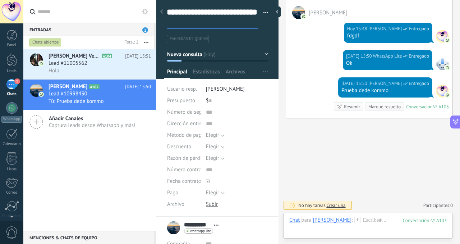
type textarea "**********"
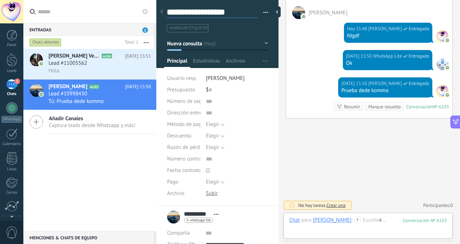
type textarea "**********"
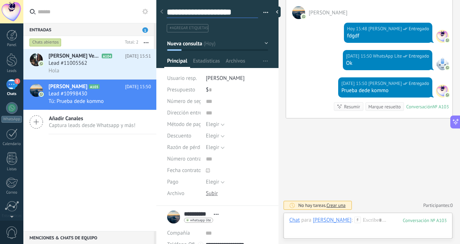
type textarea "**********"
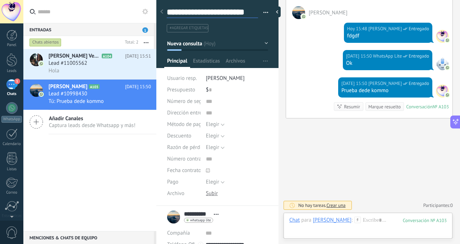
type textarea "**********"
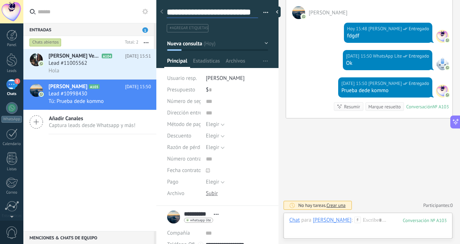
type textarea "**********"
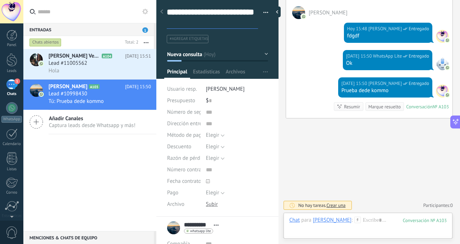
type textarea "**********"
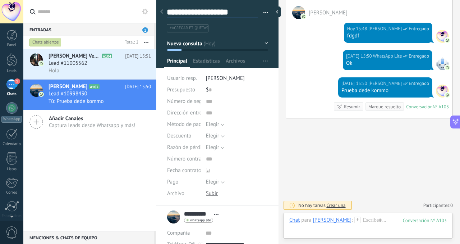
type textarea "**********"
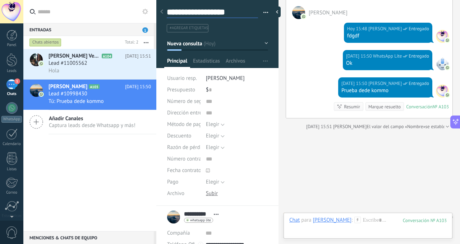
scroll to position [247, 0]
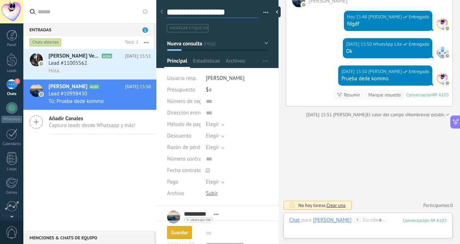
type textarea "**********"
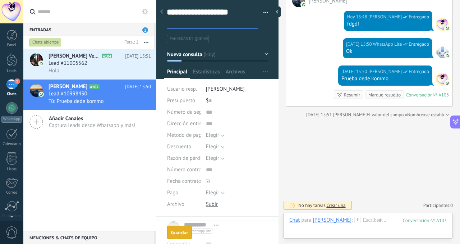
scroll to position [22, 0]
type textarea "**********"
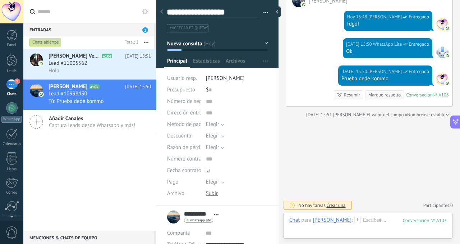
type textarea "**********"
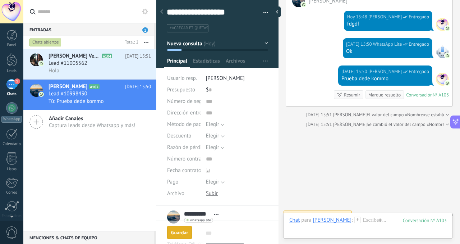
scroll to position [257, 0]
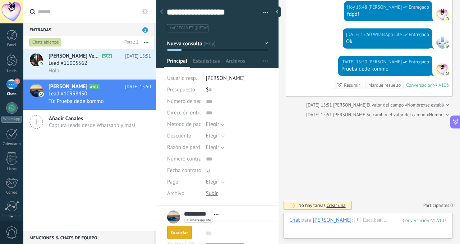
click at [172, 230] on div "Guardar" at bounding box center [179, 232] width 17 height 5
click at [99, 64] on div "Lead #11005562" at bounding box center [100, 63] width 102 height 7
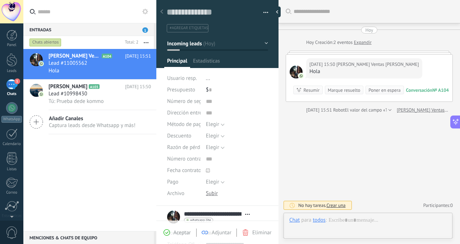
type textarea "**********"
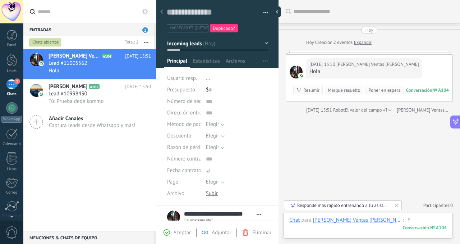
click at [327, 233] on div at bounding box center [367, 227] width 157 height 22
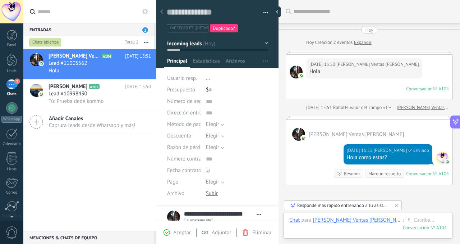
scroll to position [54, 0]
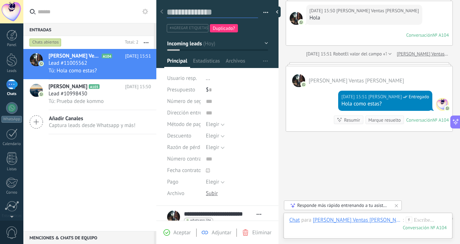
click at [191, 10] on textarea at bounding box center [212, 12] width 91 height 11
type textarea "*"
type textarea "**"
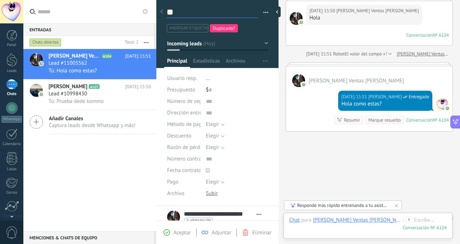
type textarea "***"
type textarea "****"
type textarea "*****"
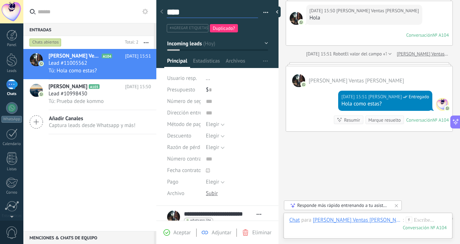
type textarea "*****"
type textarea "******"
type textarea "********"
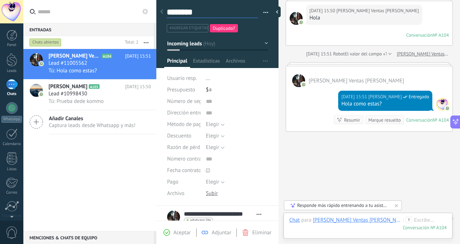
type textarea "*********"
type textarea "**********"
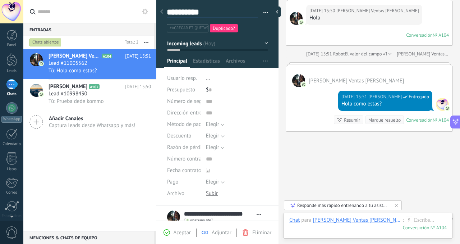
type textarea "**********"
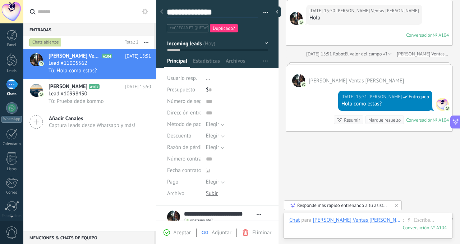
type textarea "**********"
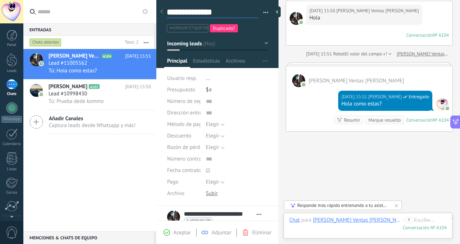
type textarea "**********"
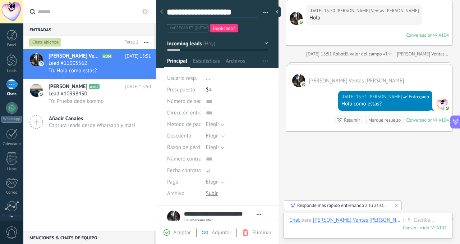
type textarea "**********"
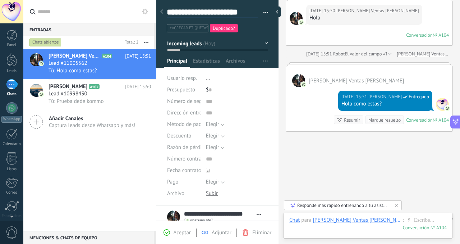
type textarea "**********"
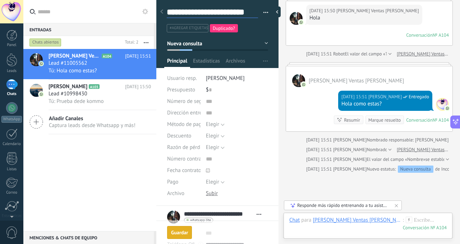
scroll to position [95, 0]
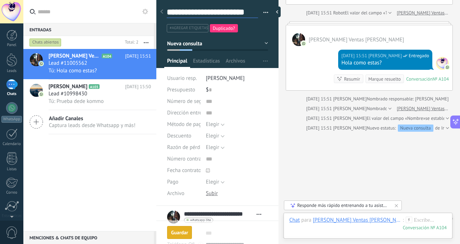
type textarea "**********"
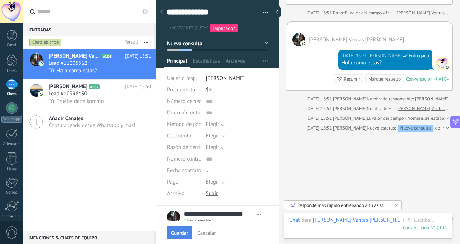
click at [178, 232] on button "Guardar" at bounding box center [179, 232] width 25 height 14
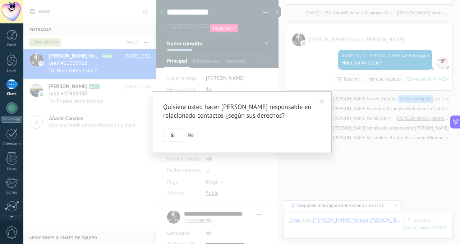
scroll to position [104, 0]
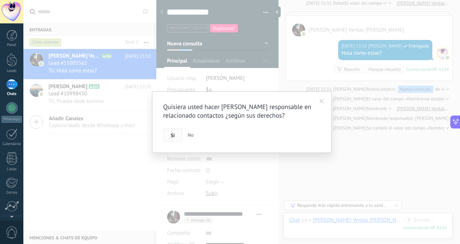
click at [172, 134] on span "Si" at bounding box center [173, 135] width 4 height 5
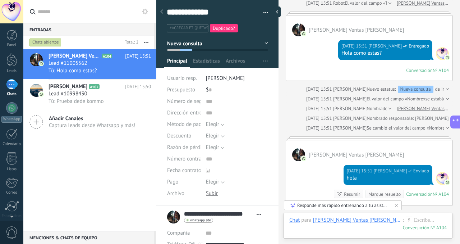
scroll to position [100, 0]
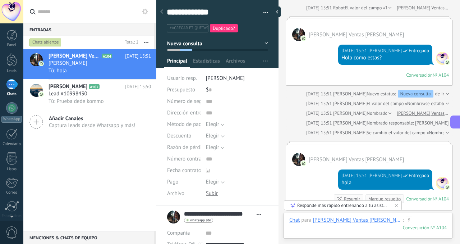
click at [321, 232] on div at bounding box center [367, 227] width 157 height 22
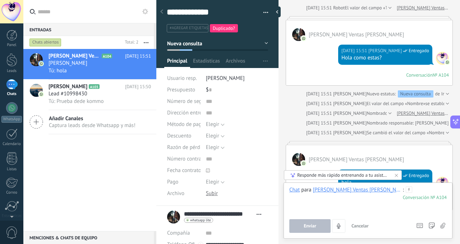
click at [363, 205] on div at bounding box center [367, 199] width 157 height 27
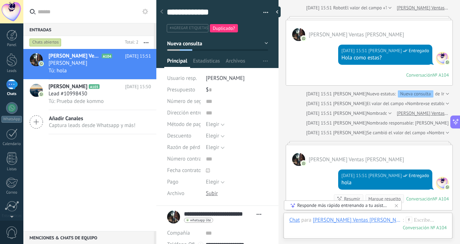
scroll to position [200, 0]
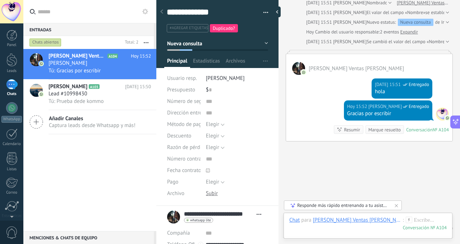
click at [19, 11] on div at bounding box center [11, 11] width 23 height 23
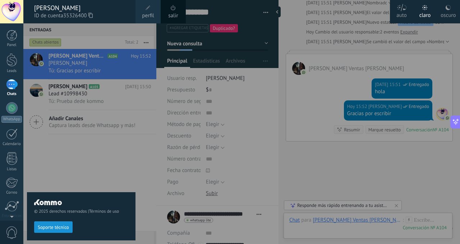
click at [330, 155] on div at bounding box center [253, 122] width 460 height 244
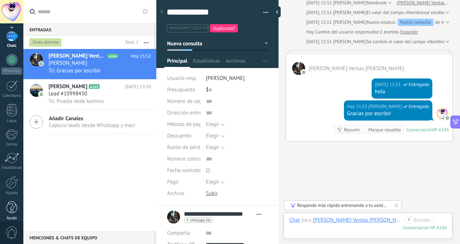
scroll to position [55, 0]
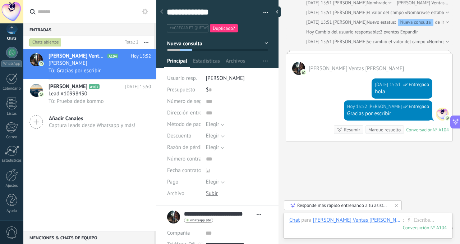
click at [9, 230] on span "0" at bounding box center [12, 232] width 12 height 13
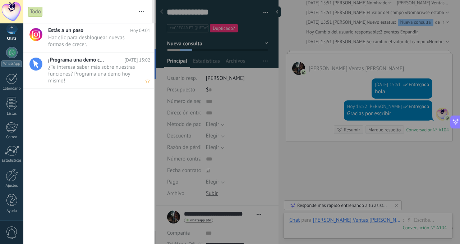
scroll to position [0, 0]
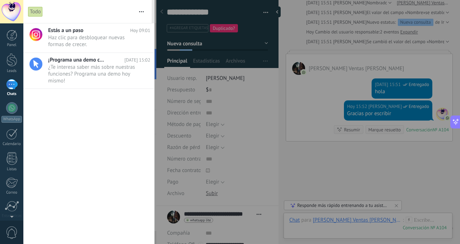
click at [141, 12] on use "button" at bounding box center [141, 11] width 5 height 1
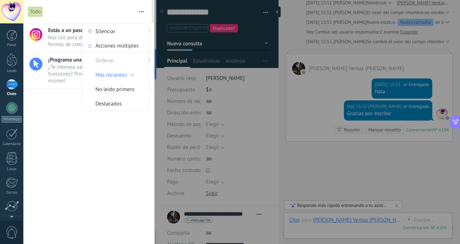
drag, startPoint x: 302, startPoint y: 158, endPoint x: 238, endPoint y: 143, distance: 65.3
click at [295, 157] on div at bounding box center [230, 122] width 460 height 244
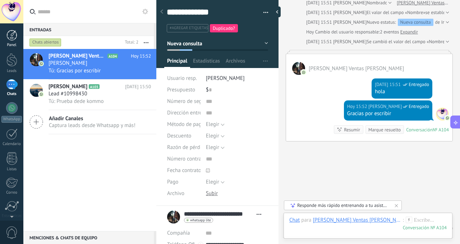
click at [13, 35] on div at bounding box center [11, 35] width 11 height 11
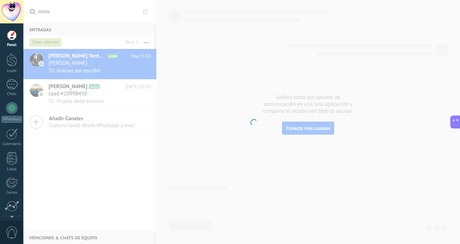
click at [10, 8] on div at bounding box center [11, 11] width 23 height 23
